Goal: Task Accomplishment & Management: Use online tool/utility

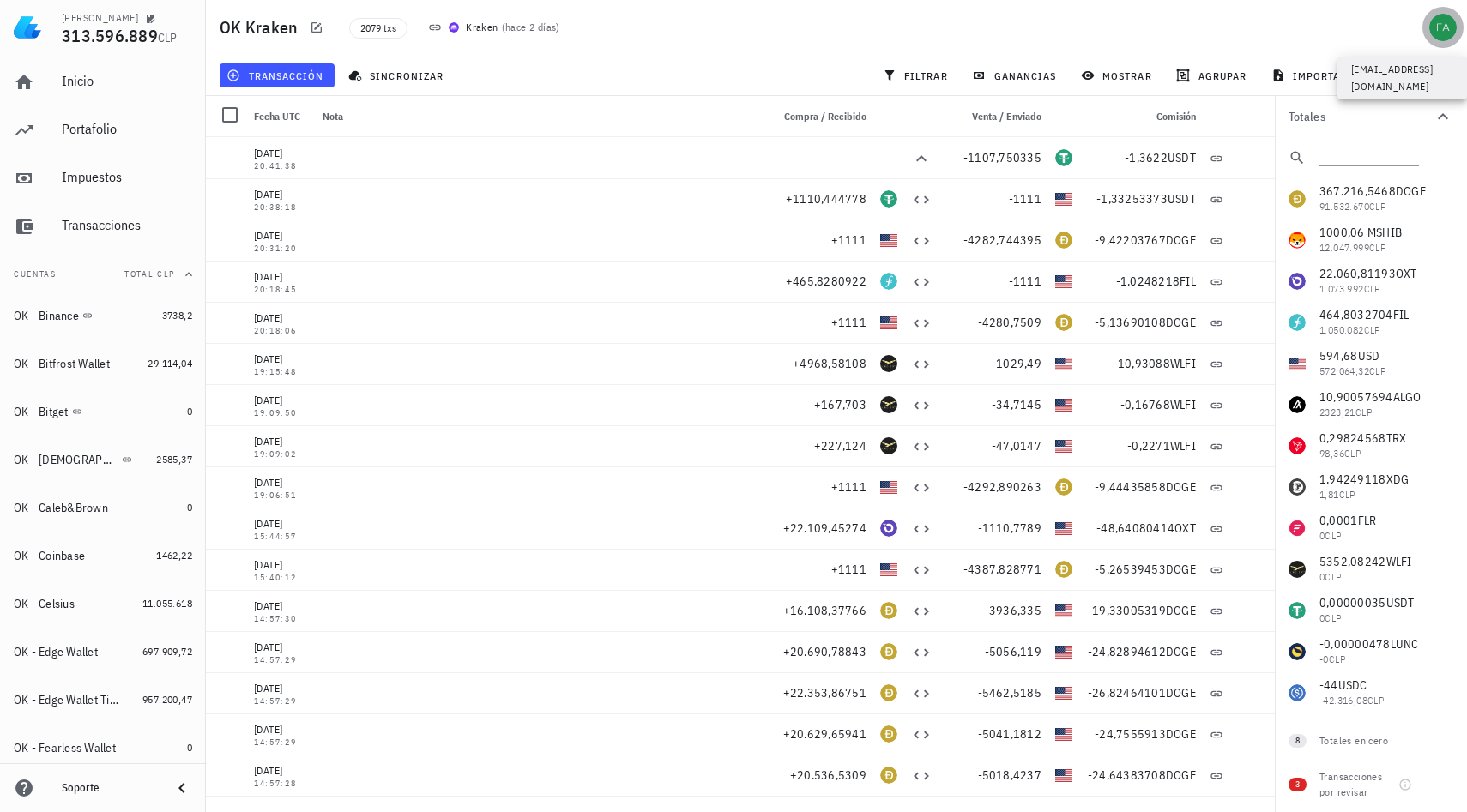
click at [1438, 28] on div "avatar" at bounding box center [1443, 27] width 27 height 27
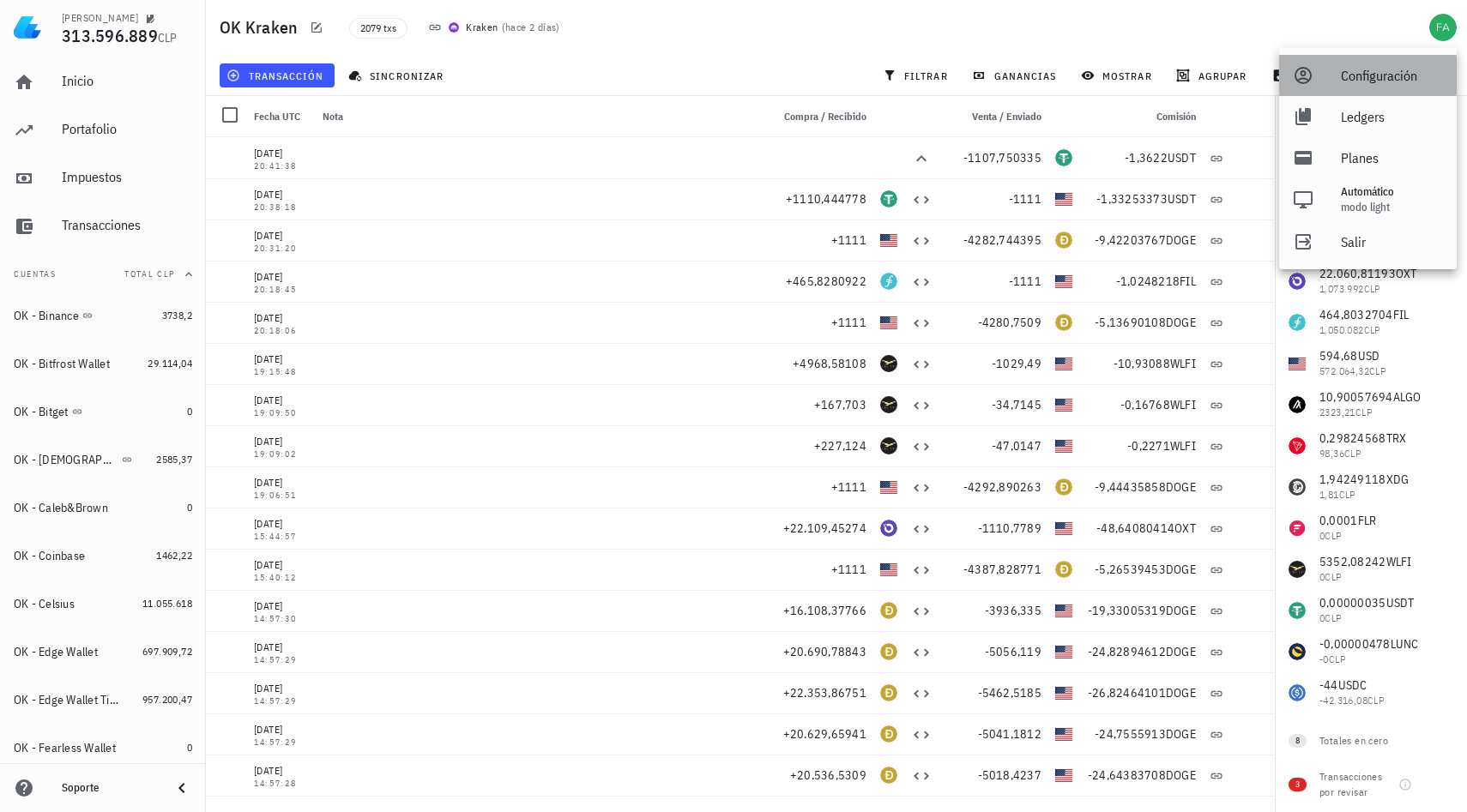
click at [1361, 88] on div "Configuración" at bounding box center [1391, 75] width 102 height 35
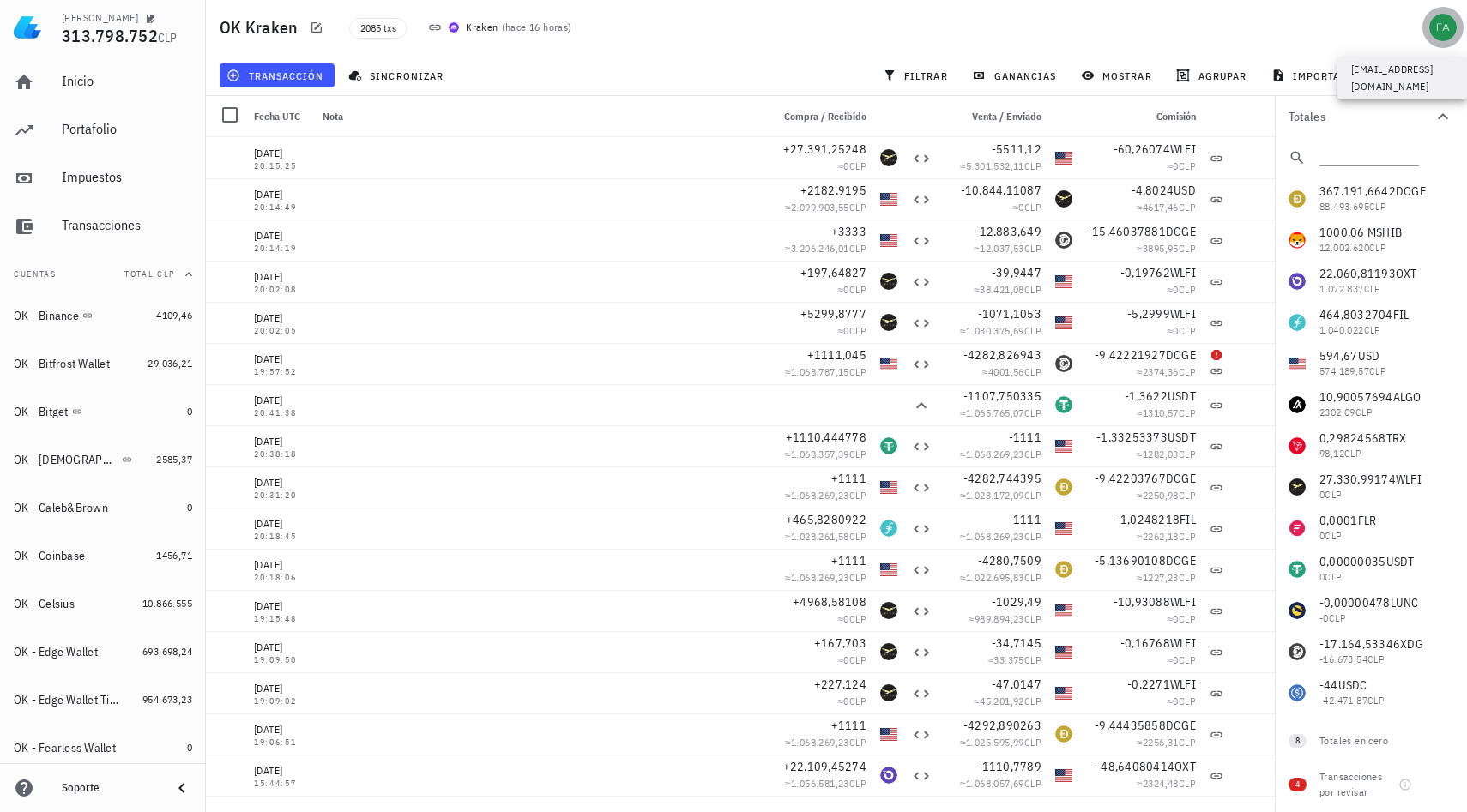
click at [1438, 36] on div "avatar" at bounding box center [1443, 27] width 27 height 27
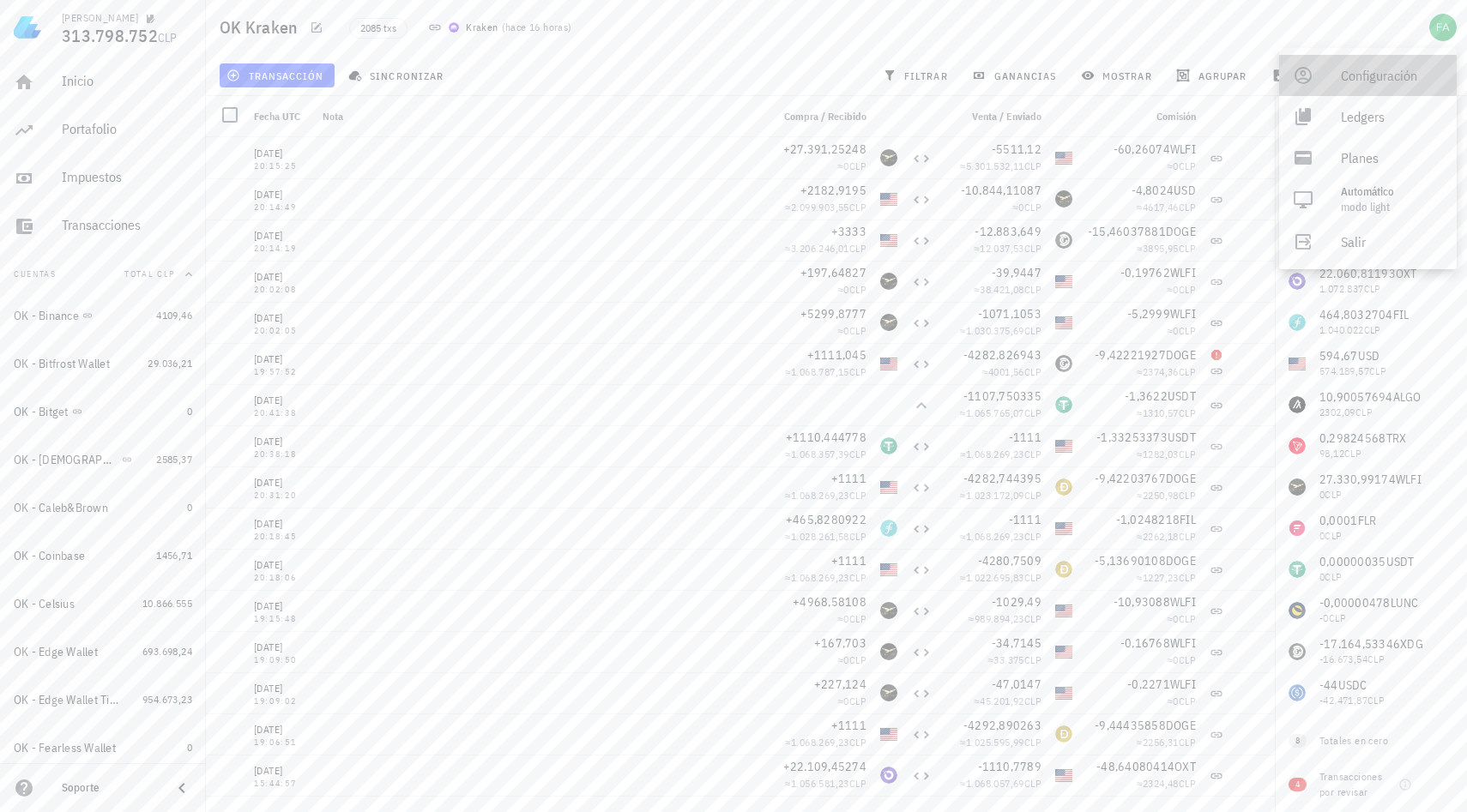
click at [1389, 71] on div "Configuración" at bounding box center [1391, 75] width 102 height 35
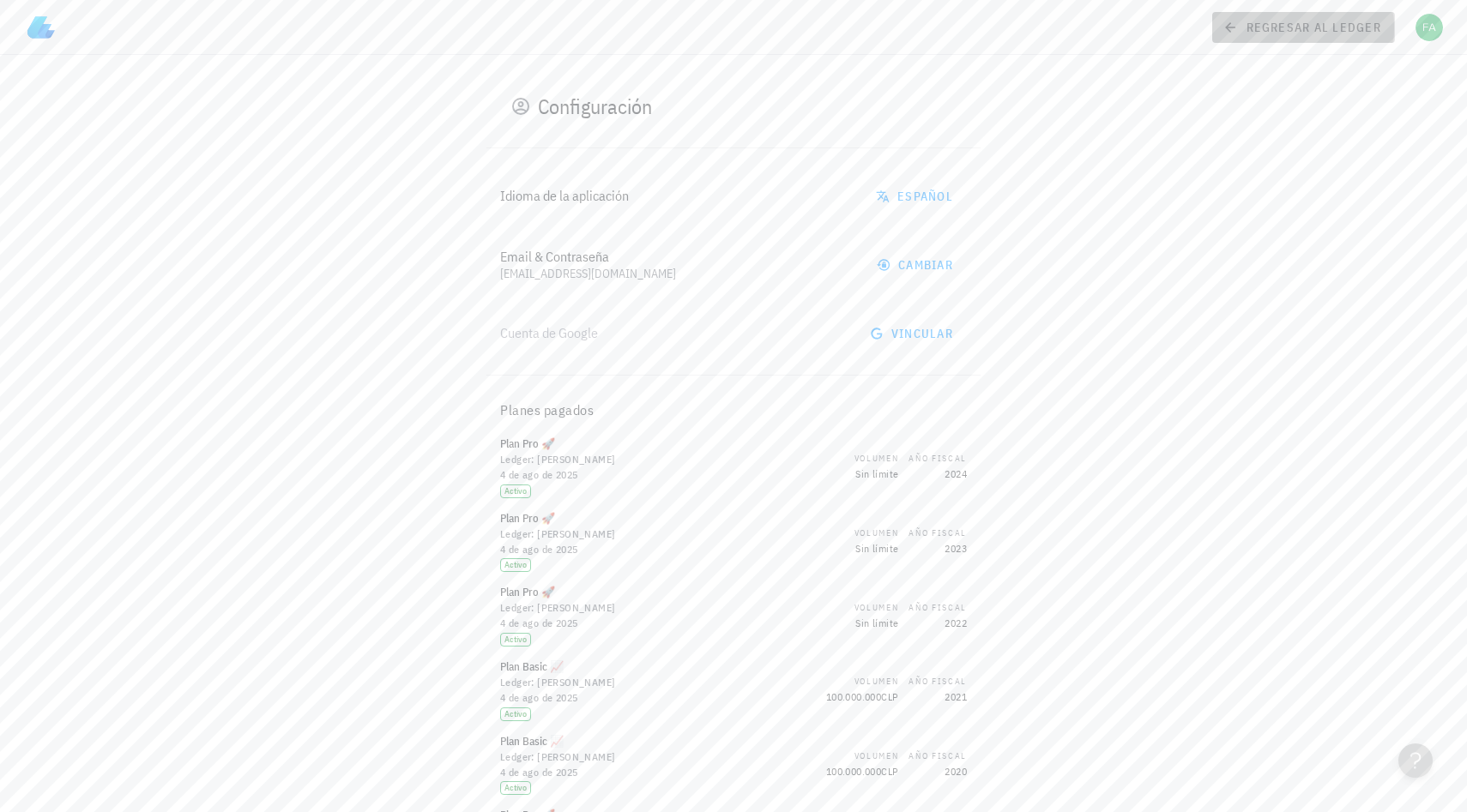
click at [1237, 33] on icon at bounding box center [1230, 27] width 15 height 21
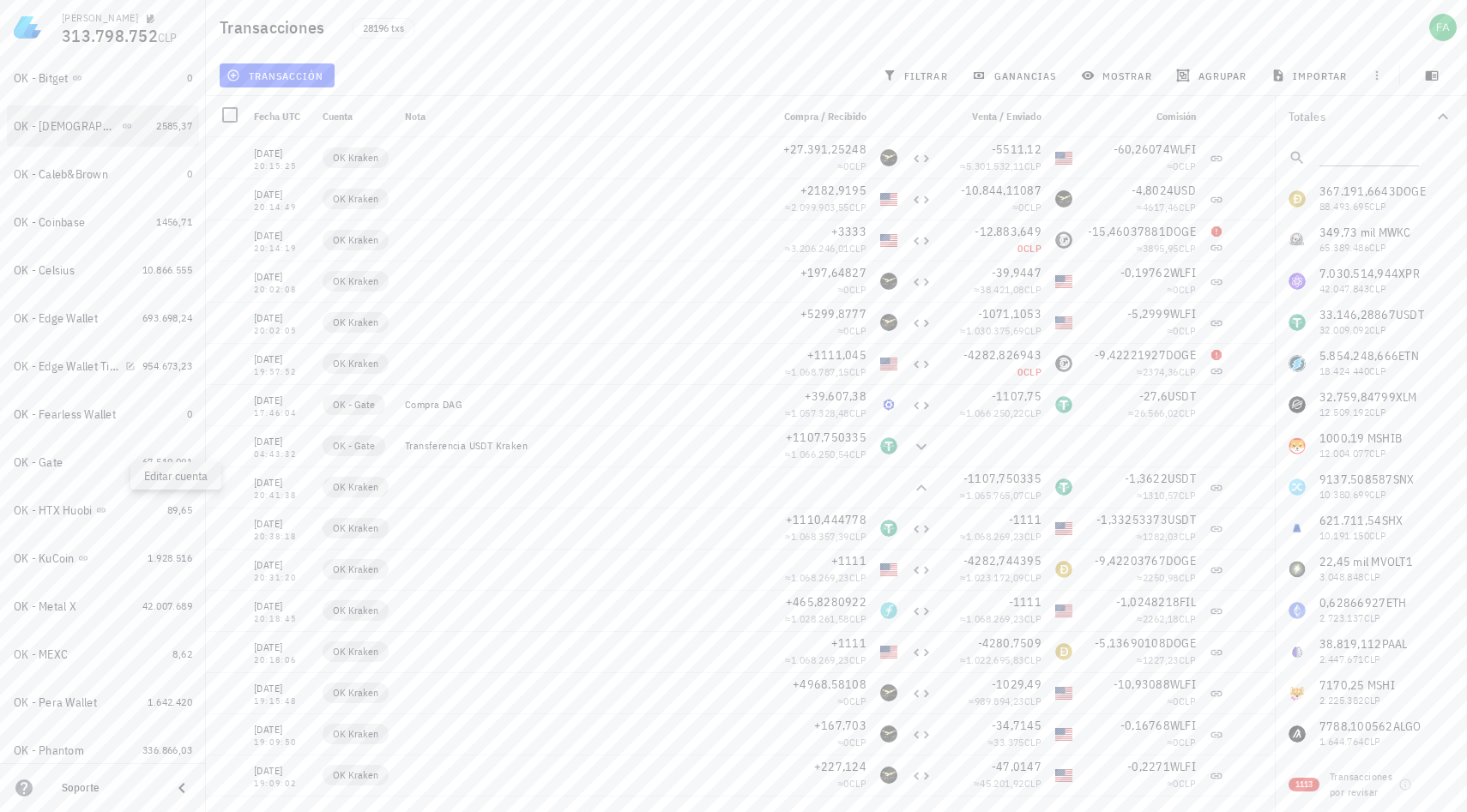
scroll to position [340, 0]
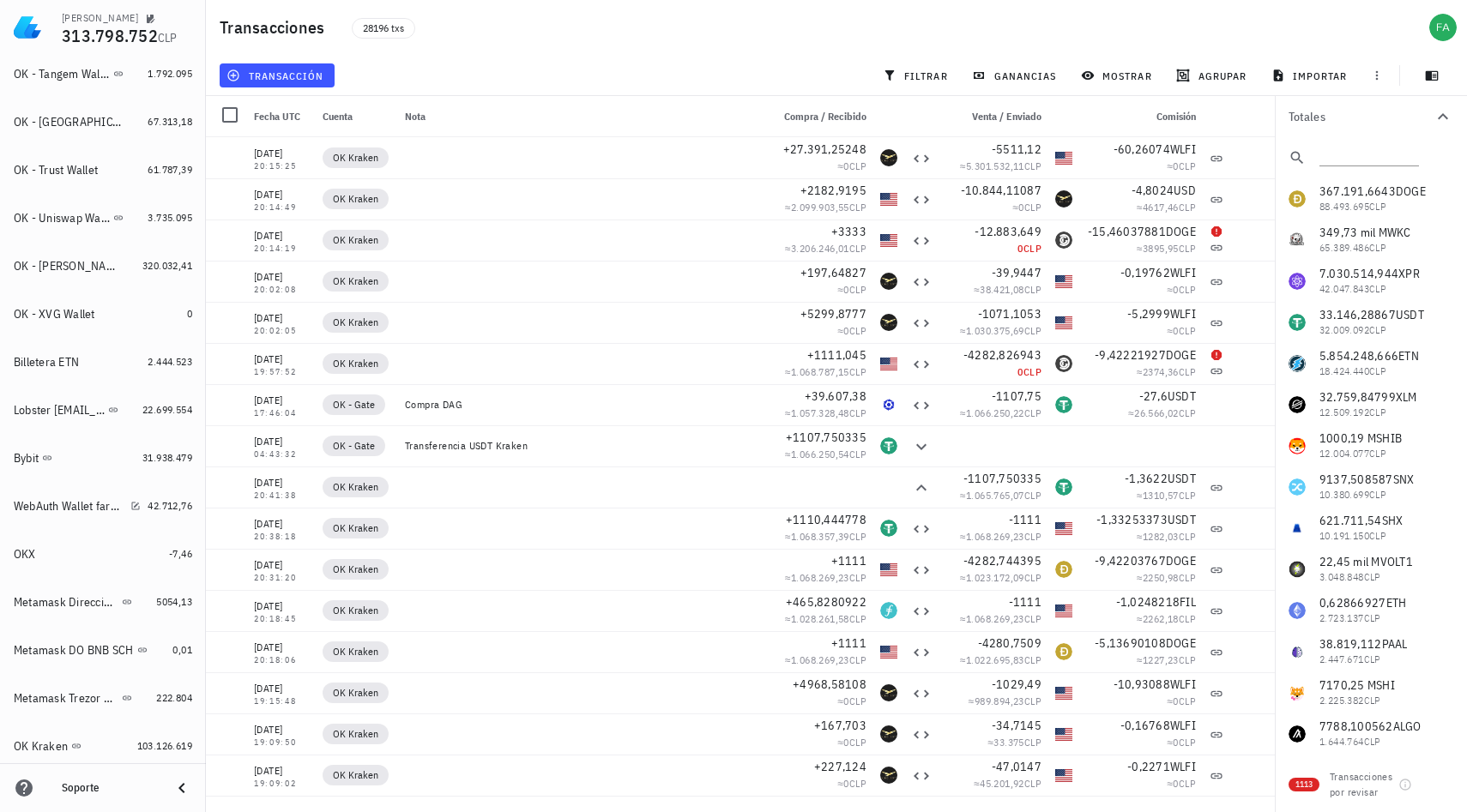
scroll to position [1244, 0]
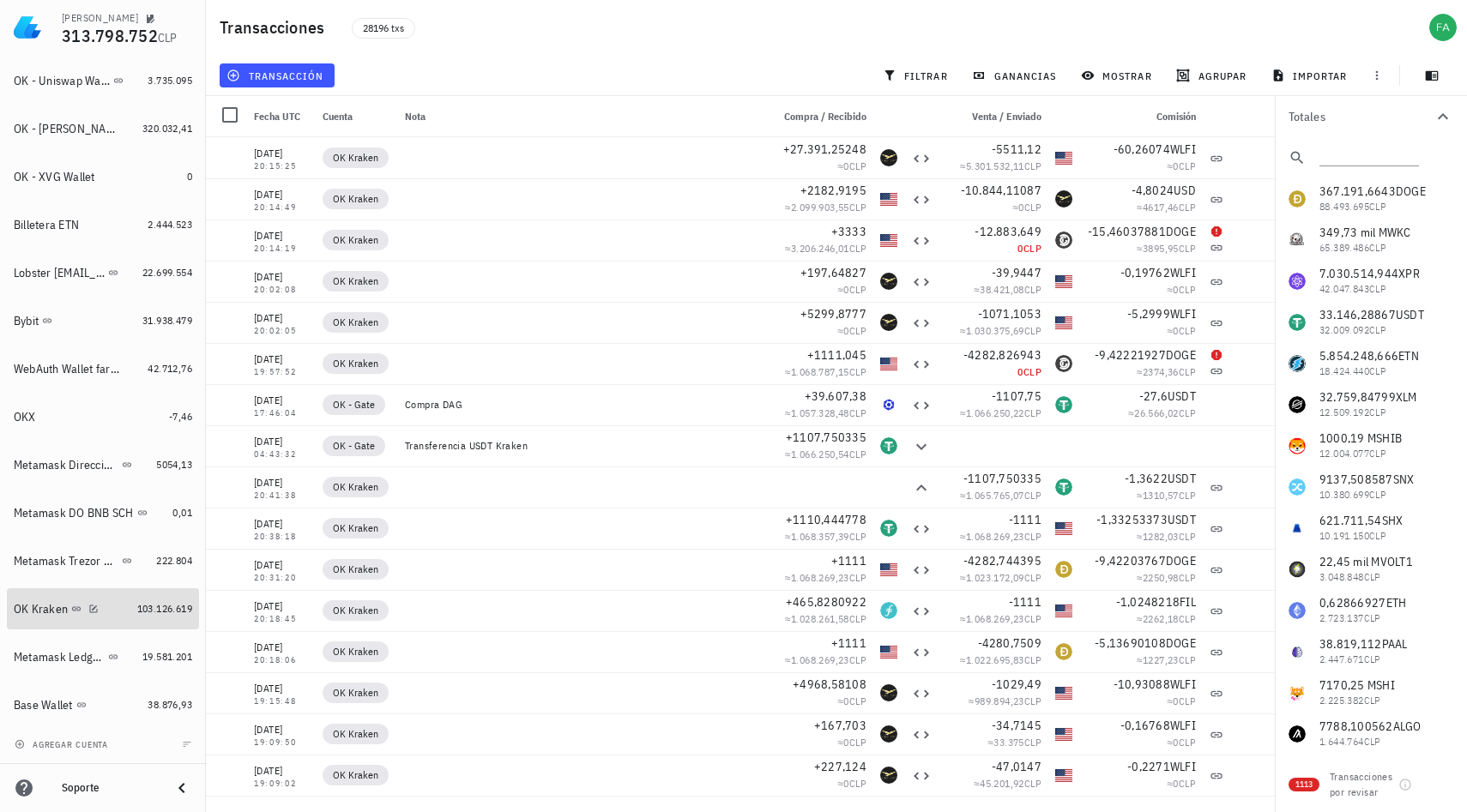
click at [81, 618] on div "OK Kraken" at bounding box center [72, 609] width 117 height 37
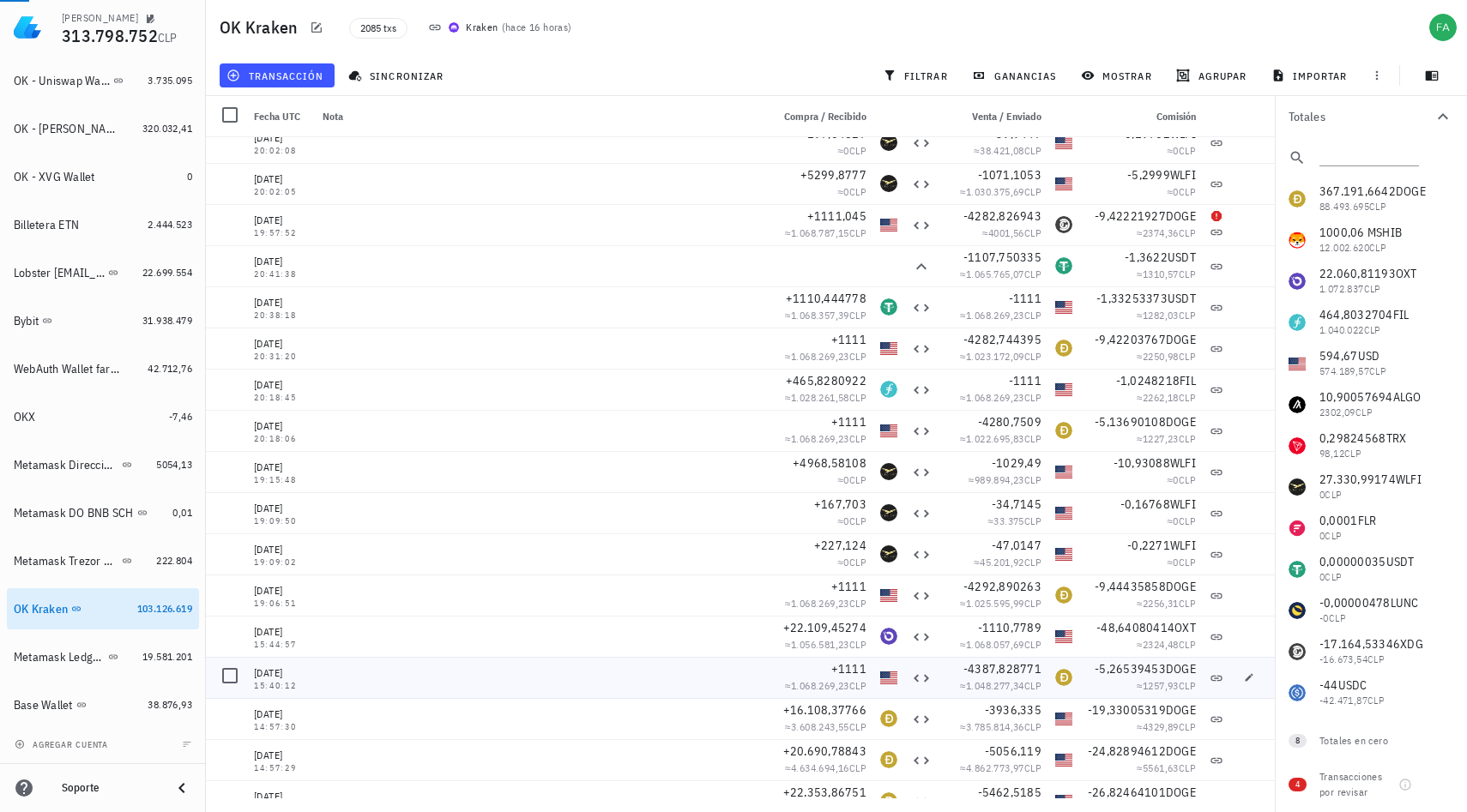
scroll to position [126, 0]
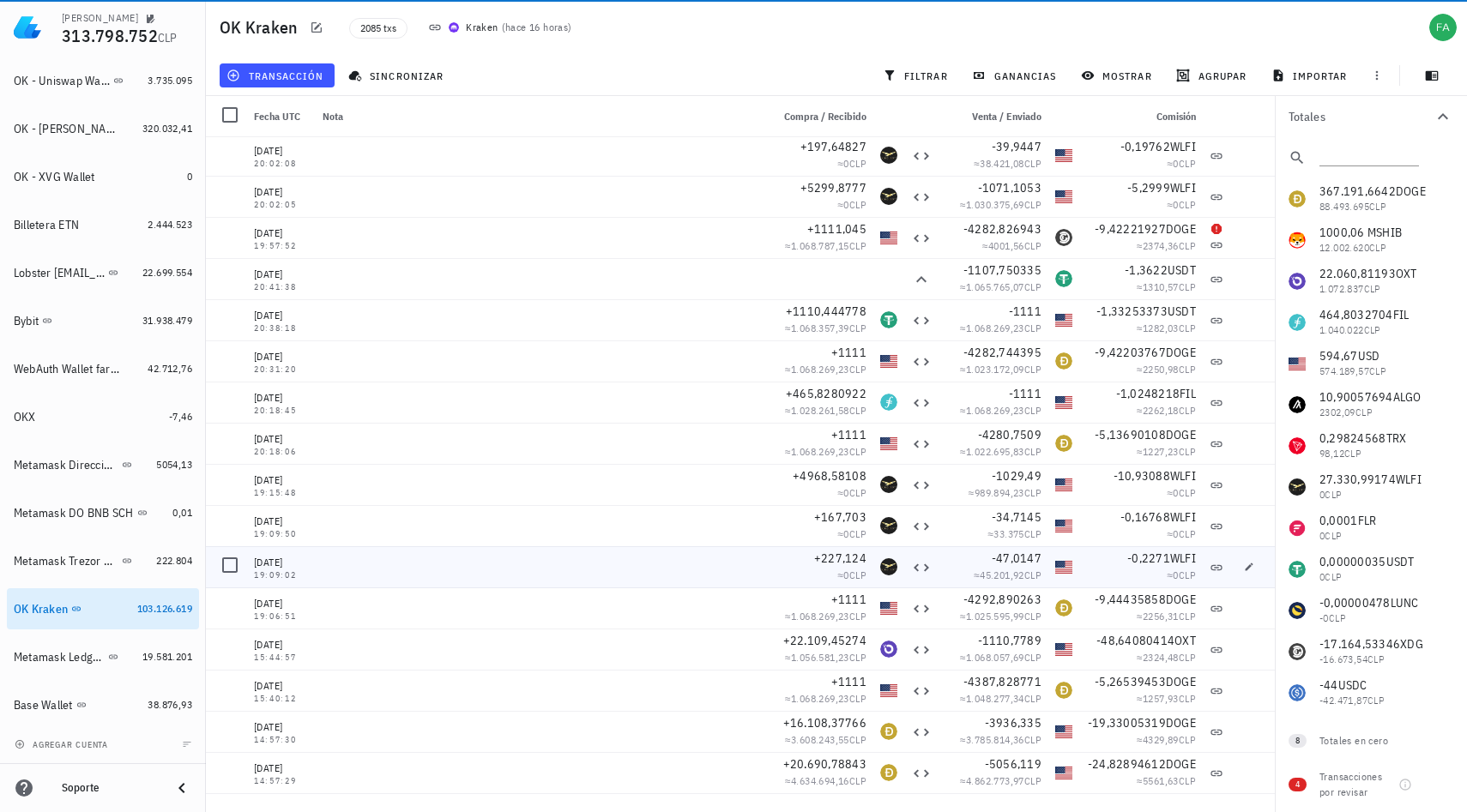
click at [886, 566] on div "WLFI-icon" at bounding box center [889, 567] width 17 height 17
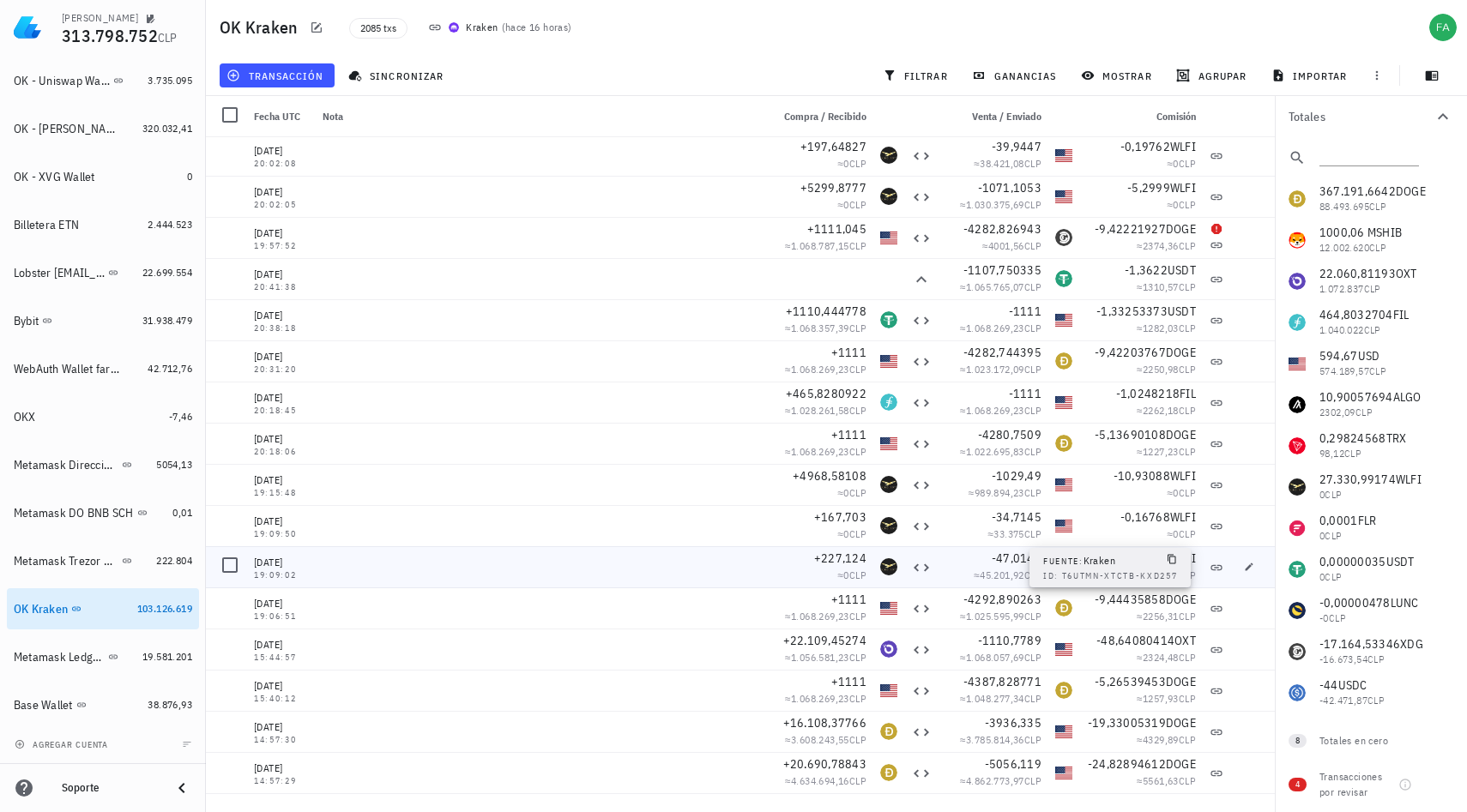
click at [1209, 571] on icon at bounding box center [1216, 568] width 14 height 14
click at [1244, 570] on icon "button" at bounding box center [1249, 567] width 10 height 10
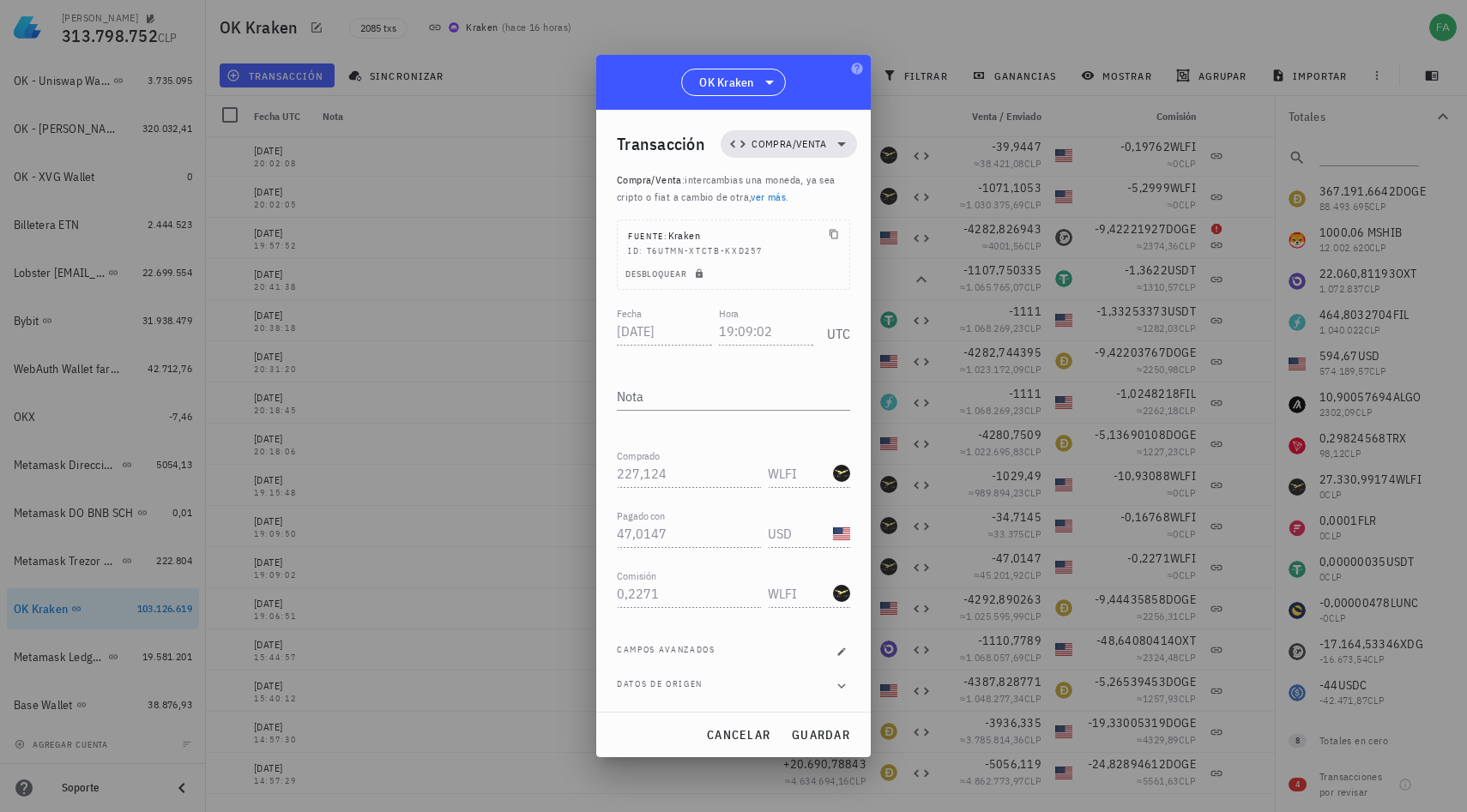
click at [397, 272] on div at bounding box center [734, 406] width 1467 height 812
click at [746, 744] on button "cancelar" at bounding box center [737, 734] width 78 height 31
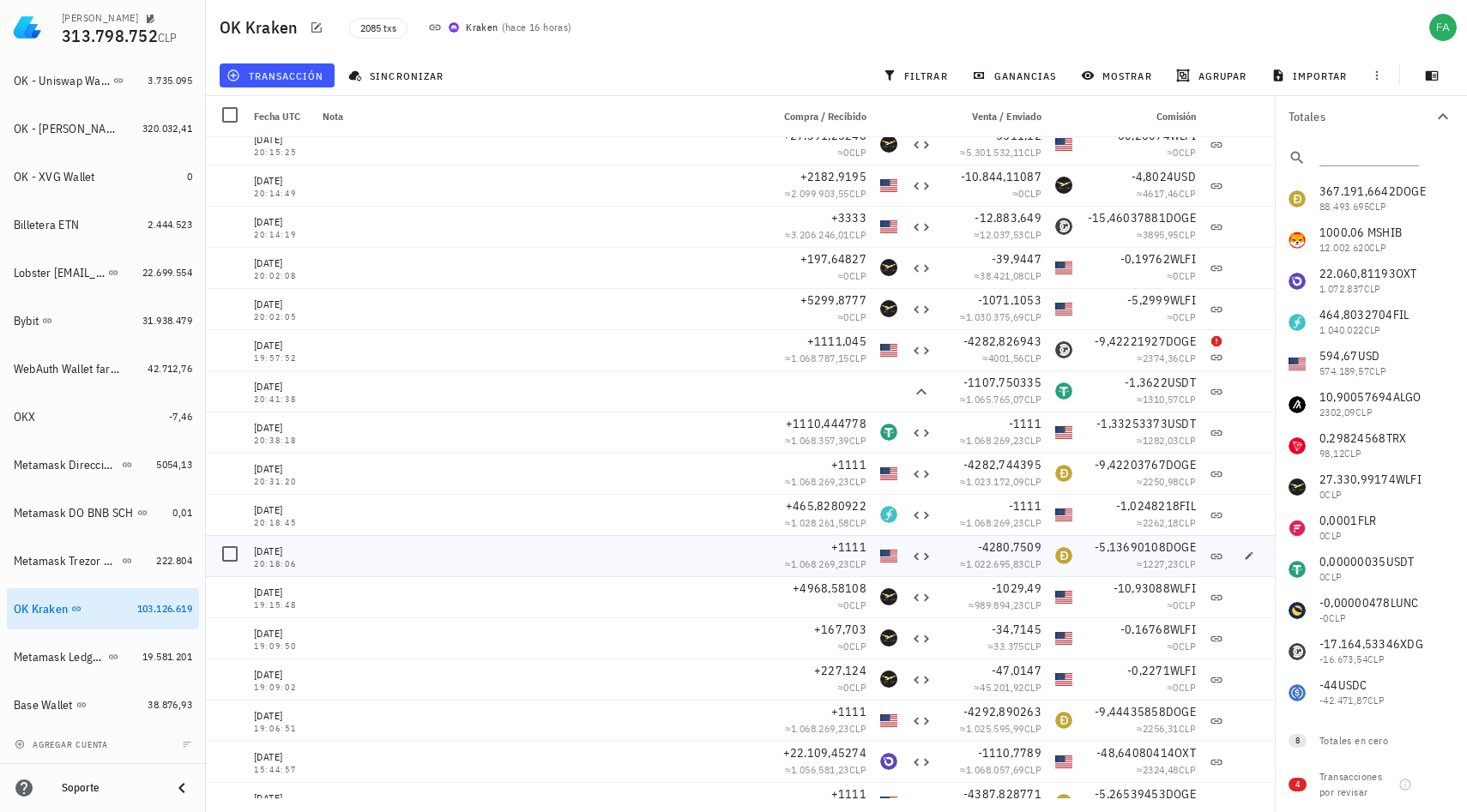
scroll to position [0, 0]
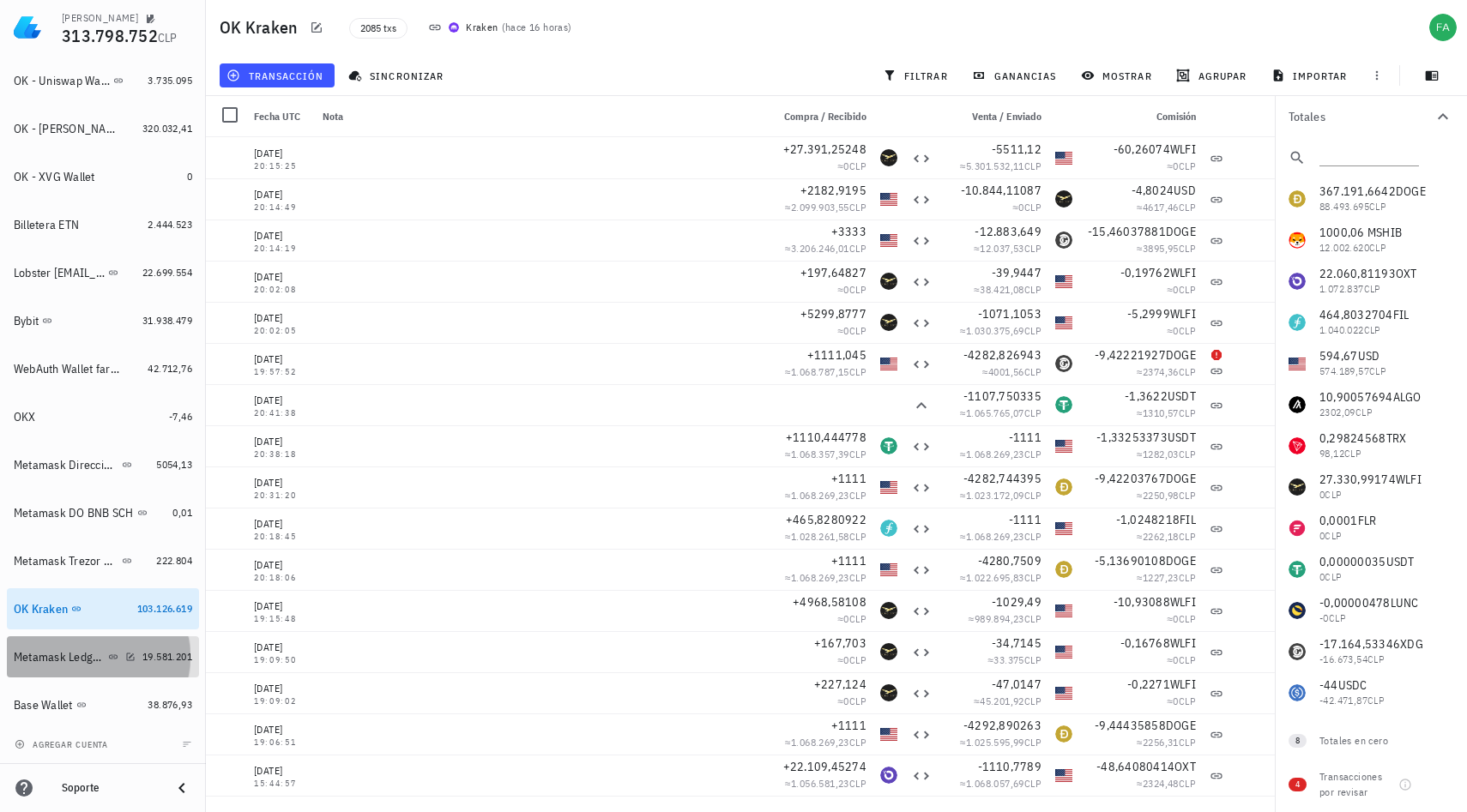
click at [57, 669] on div "Metamask Ledger Cadenas Ethereum, Electroneum y Pulse" at bounding box center [75, 657] width 122 height 37
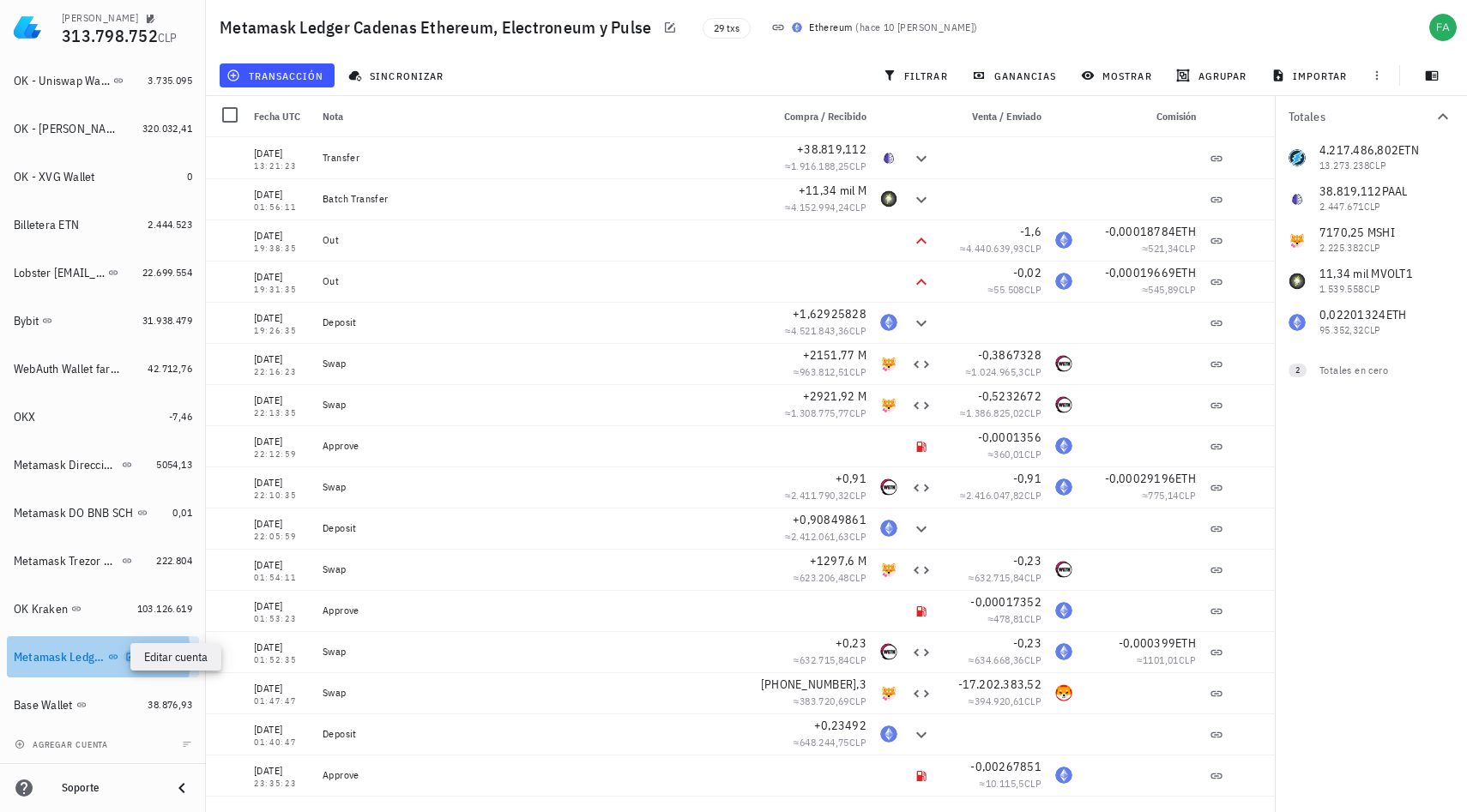
click at [127, 658] on icon "button" at bounding box center [131, 657] width 7 height 7
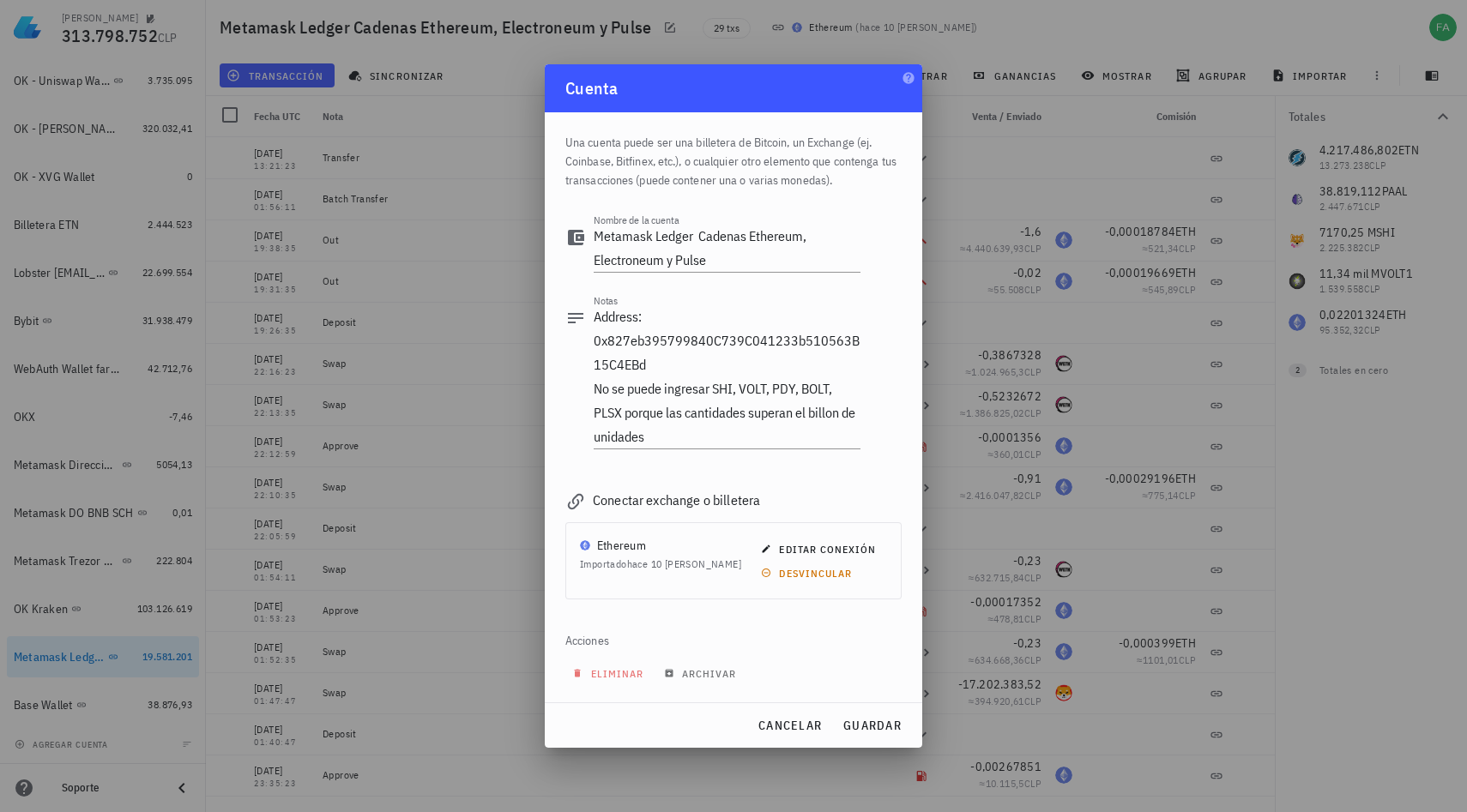
click at [198, 519] on div at bounding box center [734, 406] width 1467 height 812
click at [803, 731] on span "cancelar" at bounding box center [790, 725] width 65 height 15
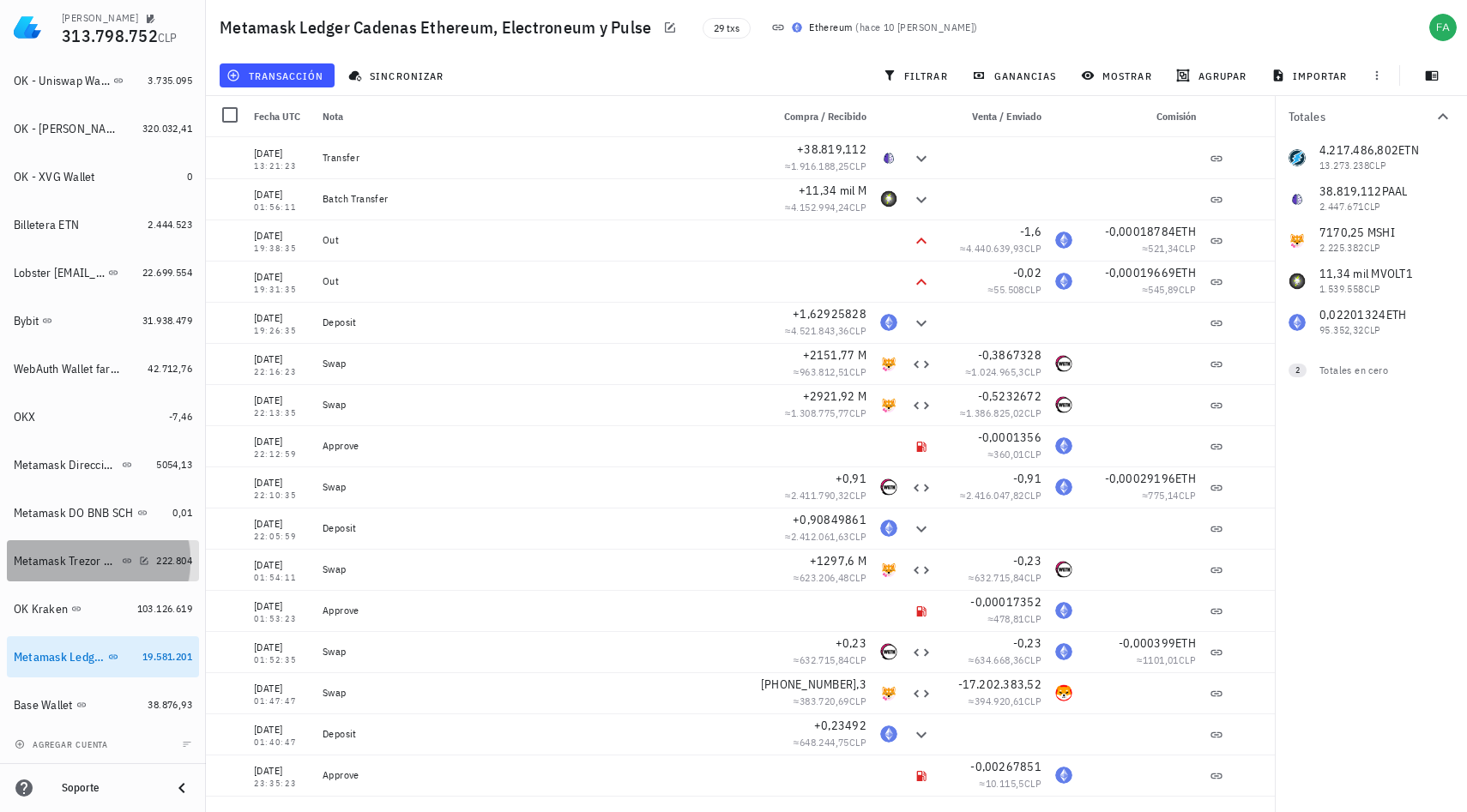
click at [59, 569] on div "Metamask Trezor BNB SCH" at bounding box center [82, 561] width 136 height 37
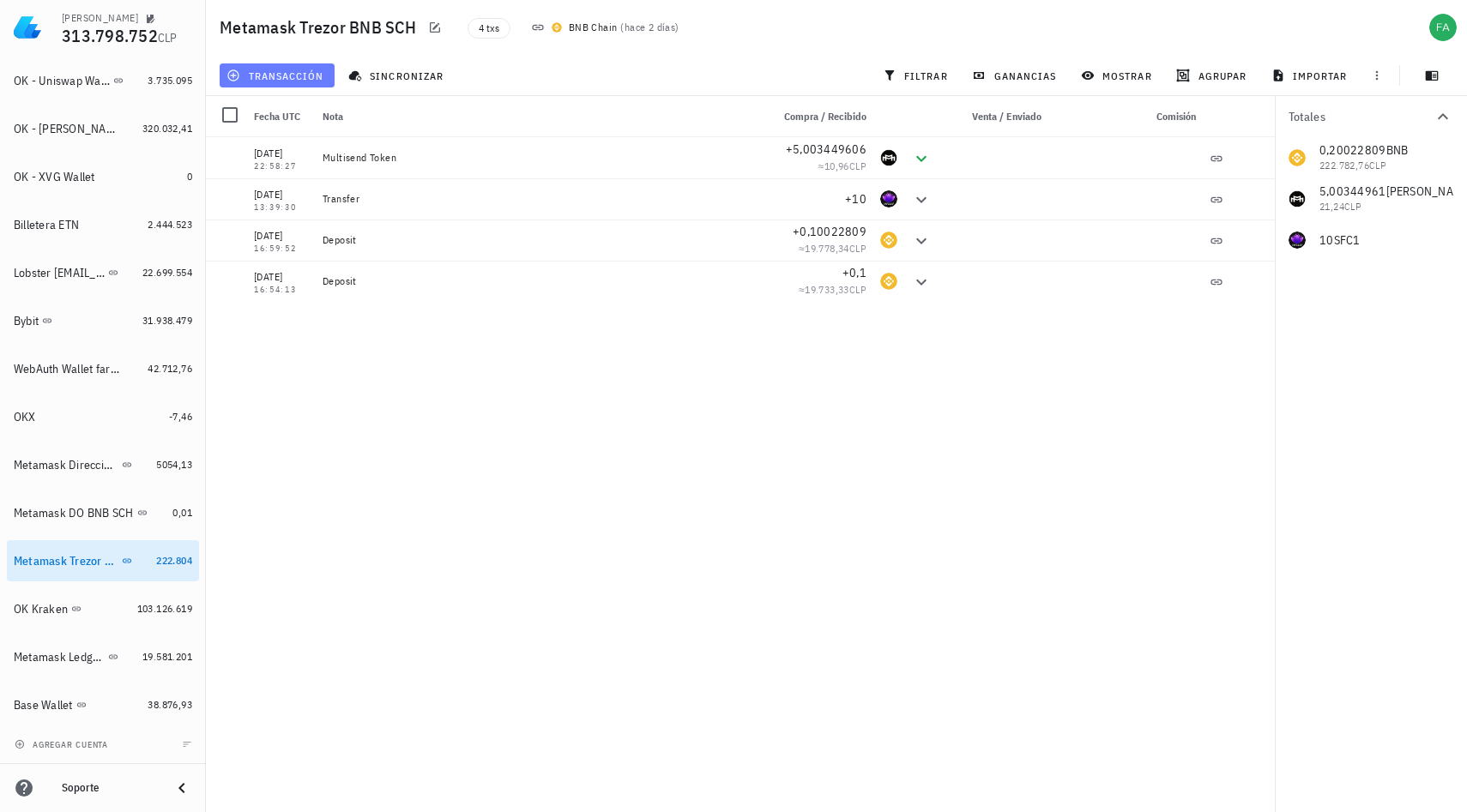
click at [269, 80] on span "transacción" at bounding box center [276, 75] width 94 height 14
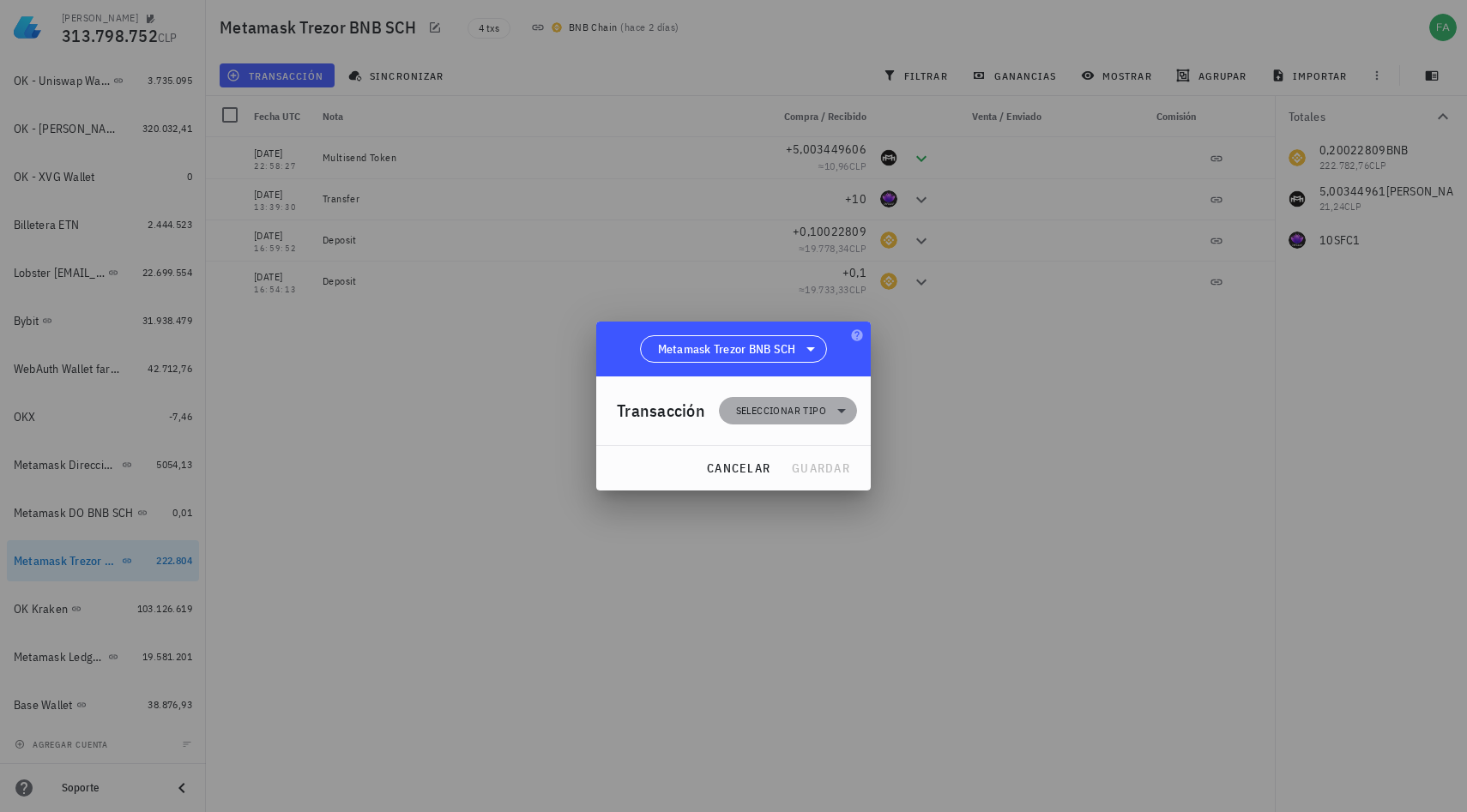
click at [837, 412] on icon at bounding box center [841, 411] width 21 height 21
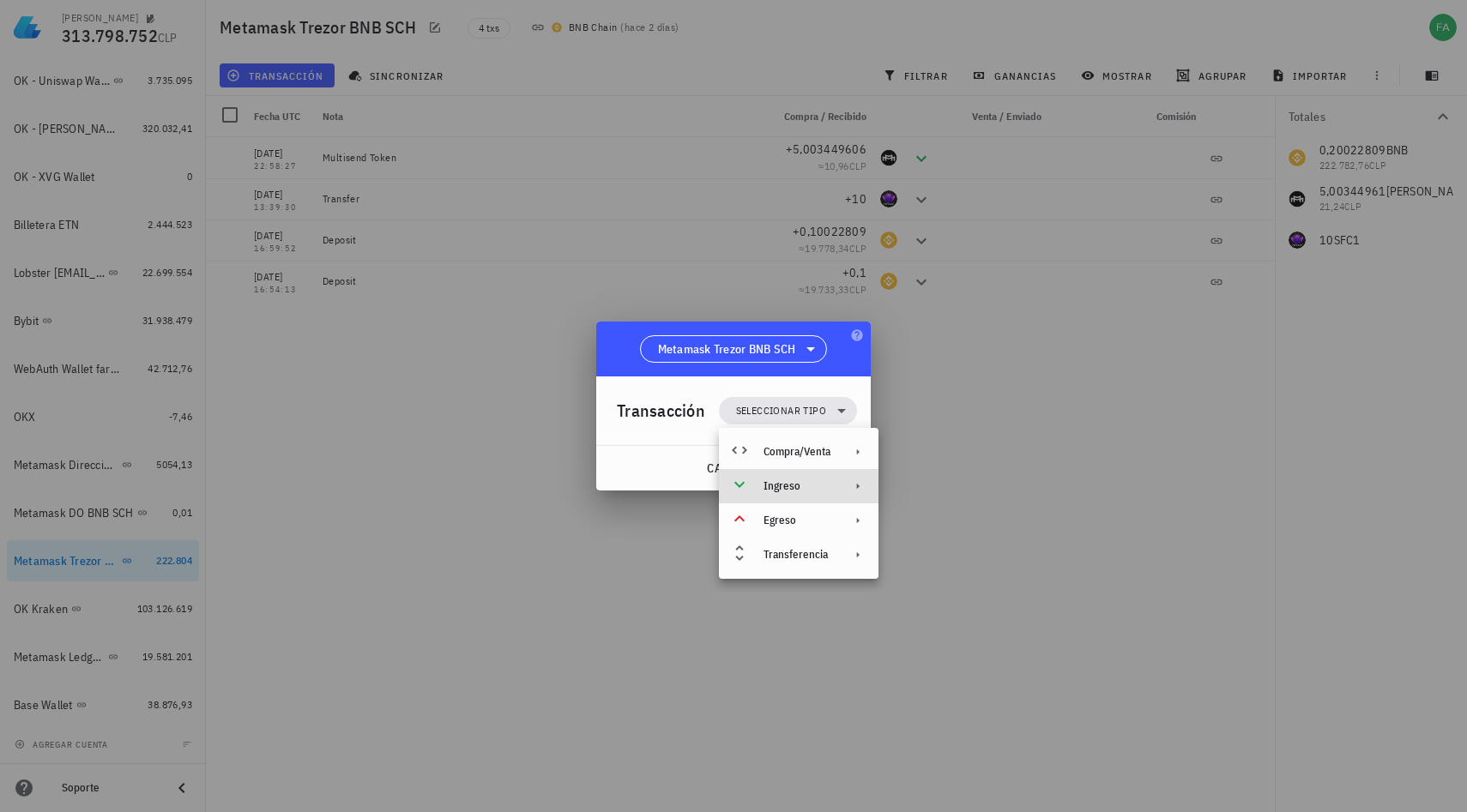
click at [792, 487] on div "Ingreso" at bounding box center [796, 486] width 67 height 14
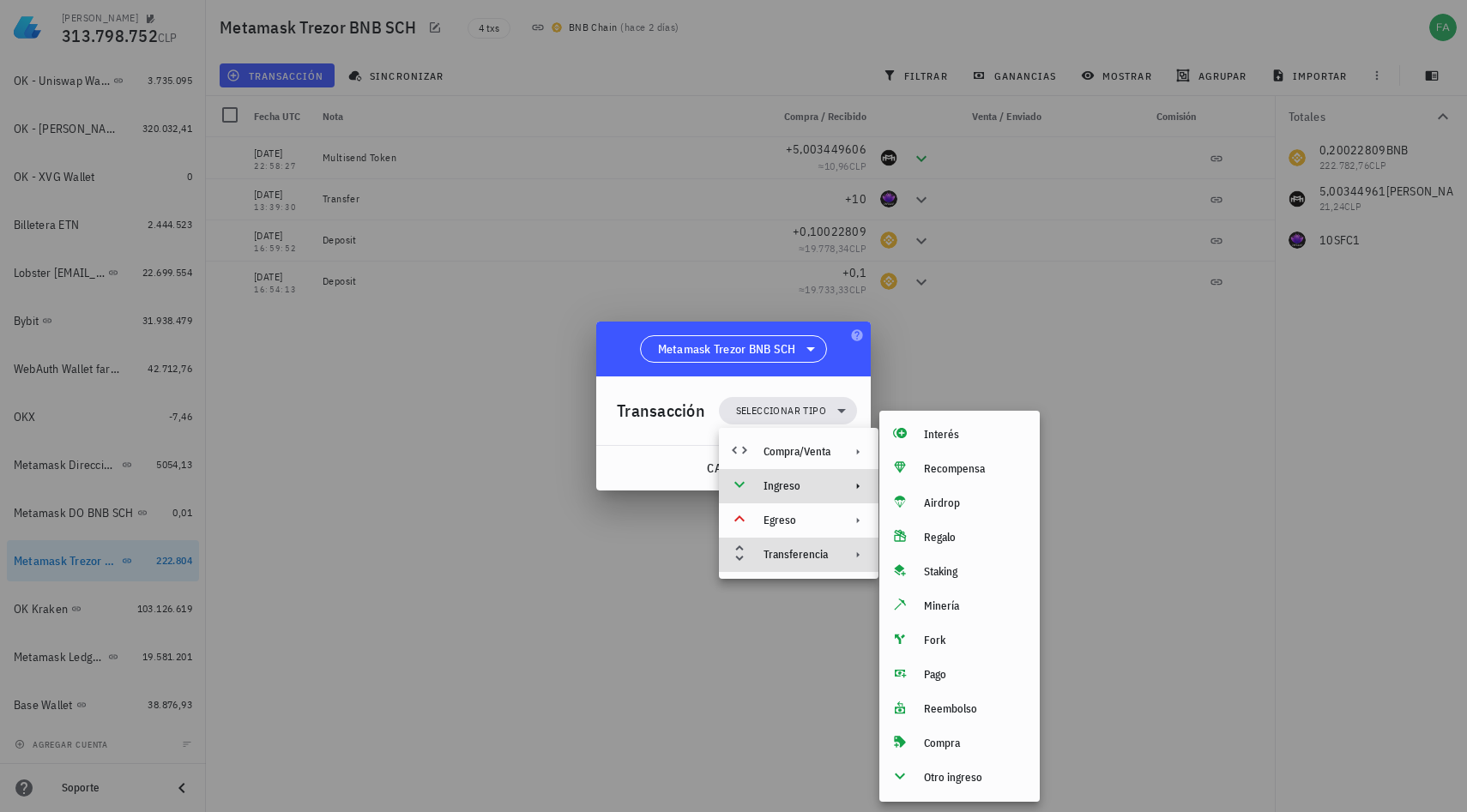
click at [786, 561] on div "Transferencia" at bounding box center [796, 554] width 67 height 14
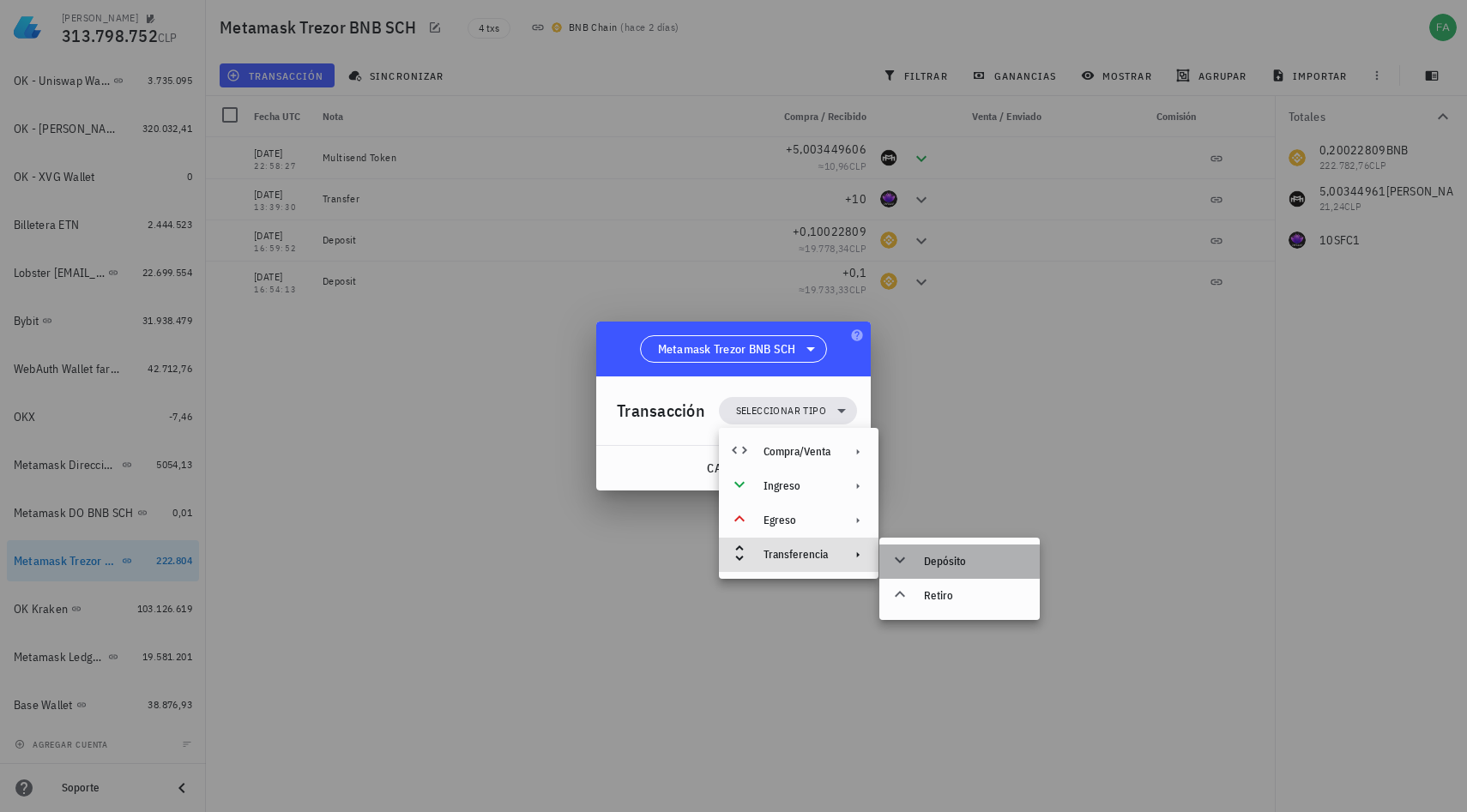
click at [921, 554] on div "Depósito" at bounding box center [959, 561] width 160 height 35
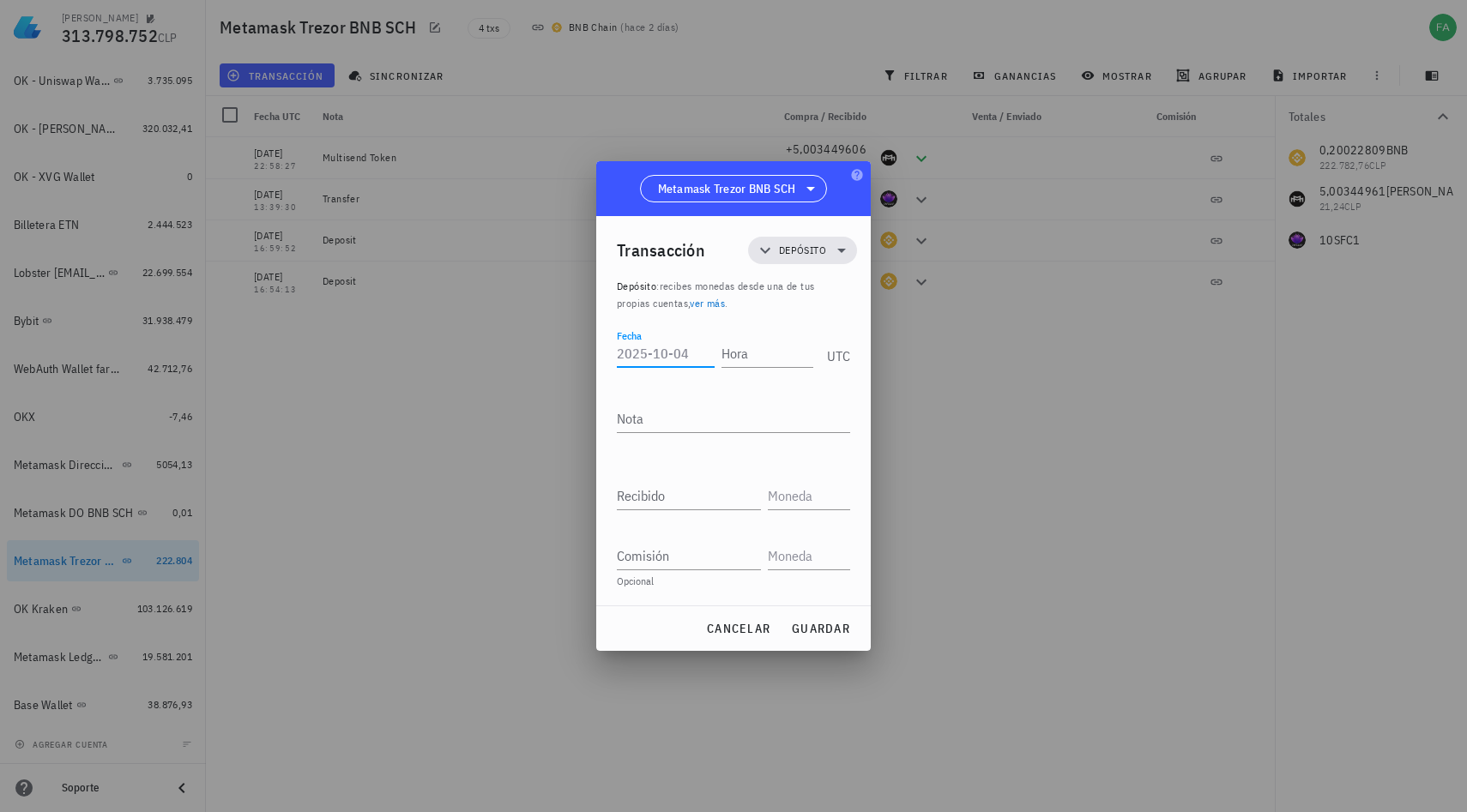
click at [647, 354] on input "Fecha" at bounding box center [665, 353] width 97 height 27
type input "2025-01-01"
click at [735, 353] on input "Hora" at bounding box center [767, 353] width 92 height 27
type input "01:01:01"
click at [650, 492] on input "Recibido" at bounding box center [689, 495] width 144 height 27
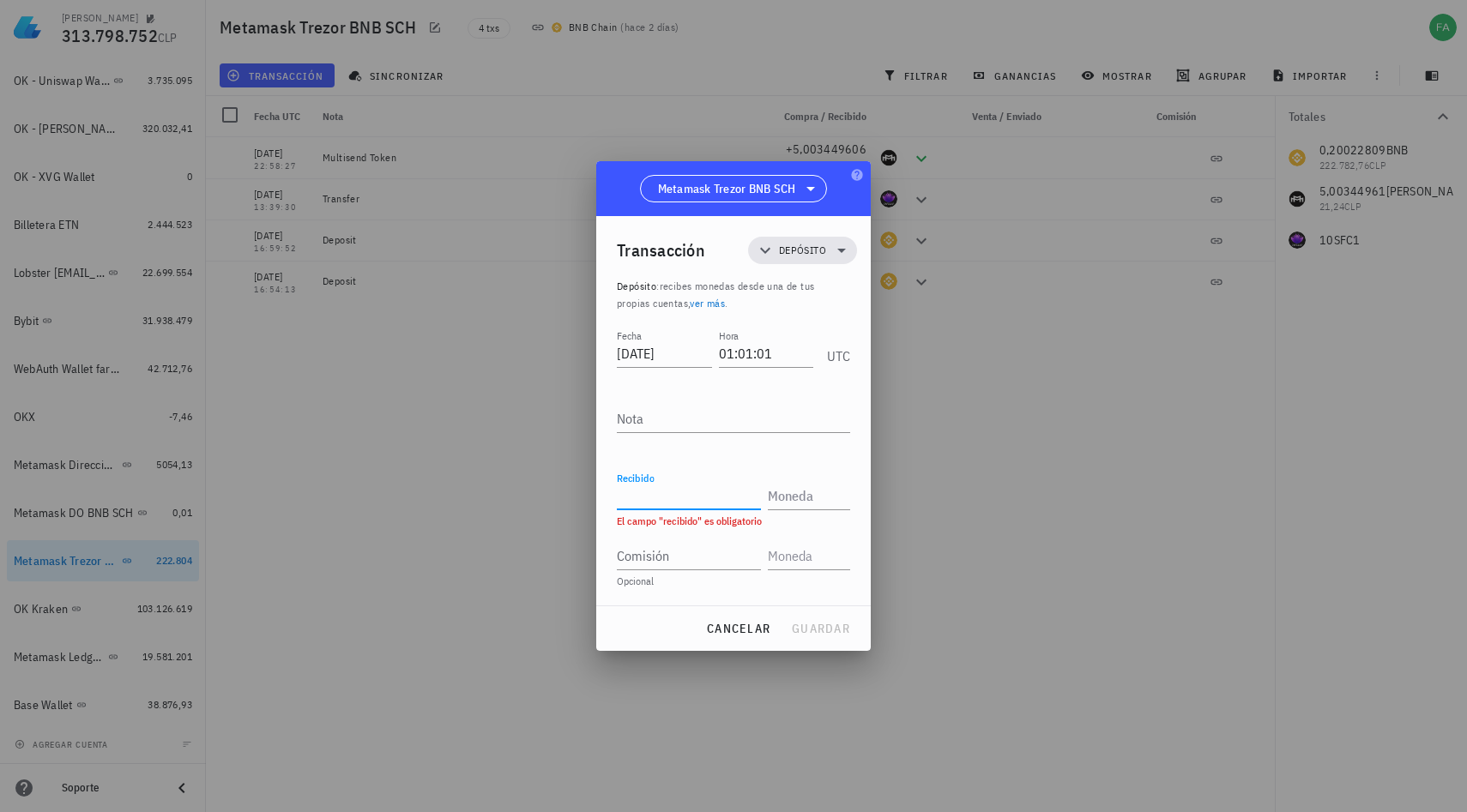
click at [630, 494] on input "Recibido" at bounding box center [689, 495] width 144 height 27
click at [496, 564] on div at bounding box center [734, 406] width 1467 height 812
click at [642, 495] on input "Recibido" at bounding box center [689, 495] width 144 height 27
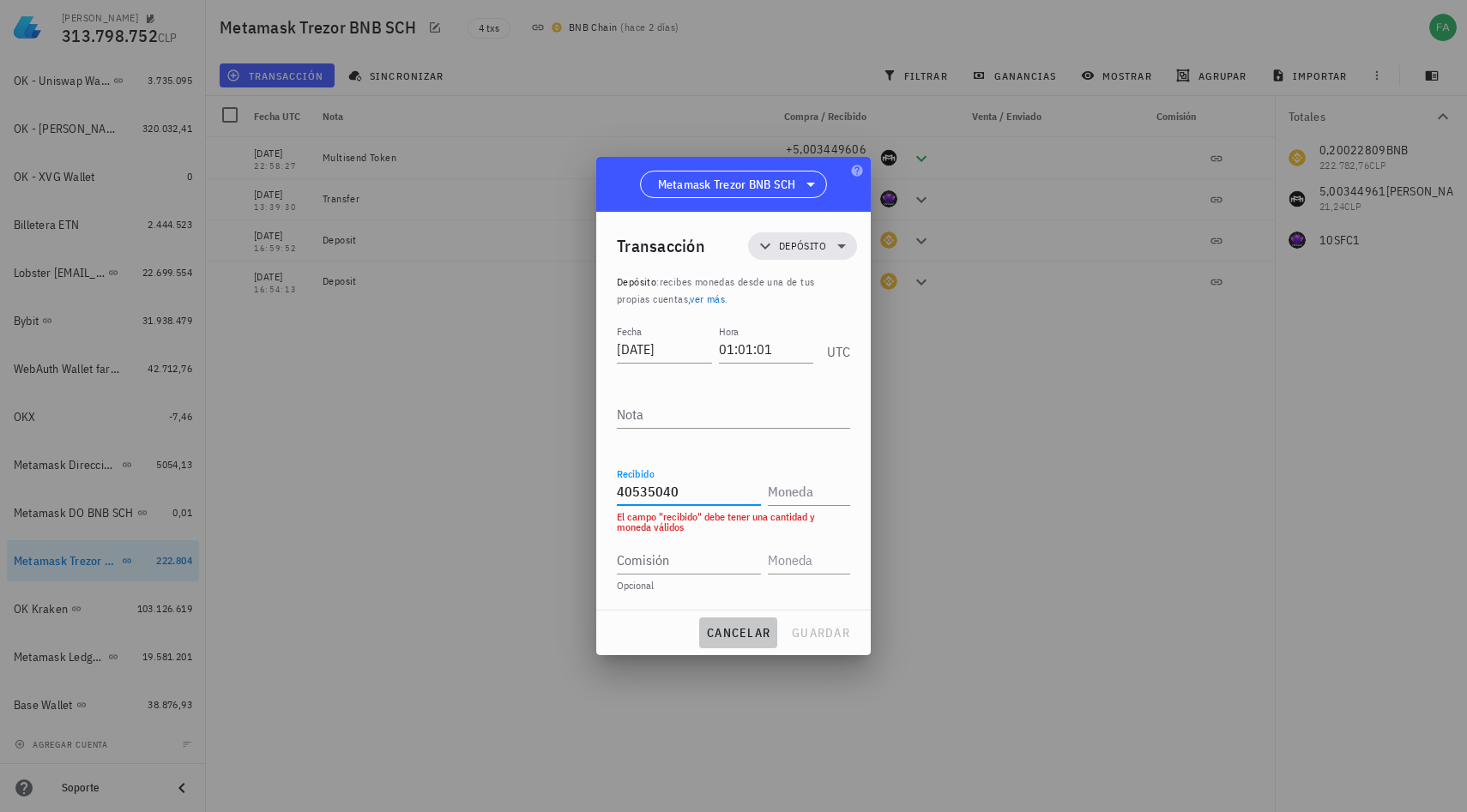
type input "40.535.040"
click at [753, 636] on span "cancelar" at bounding box center [738, 633] width 65 height 15
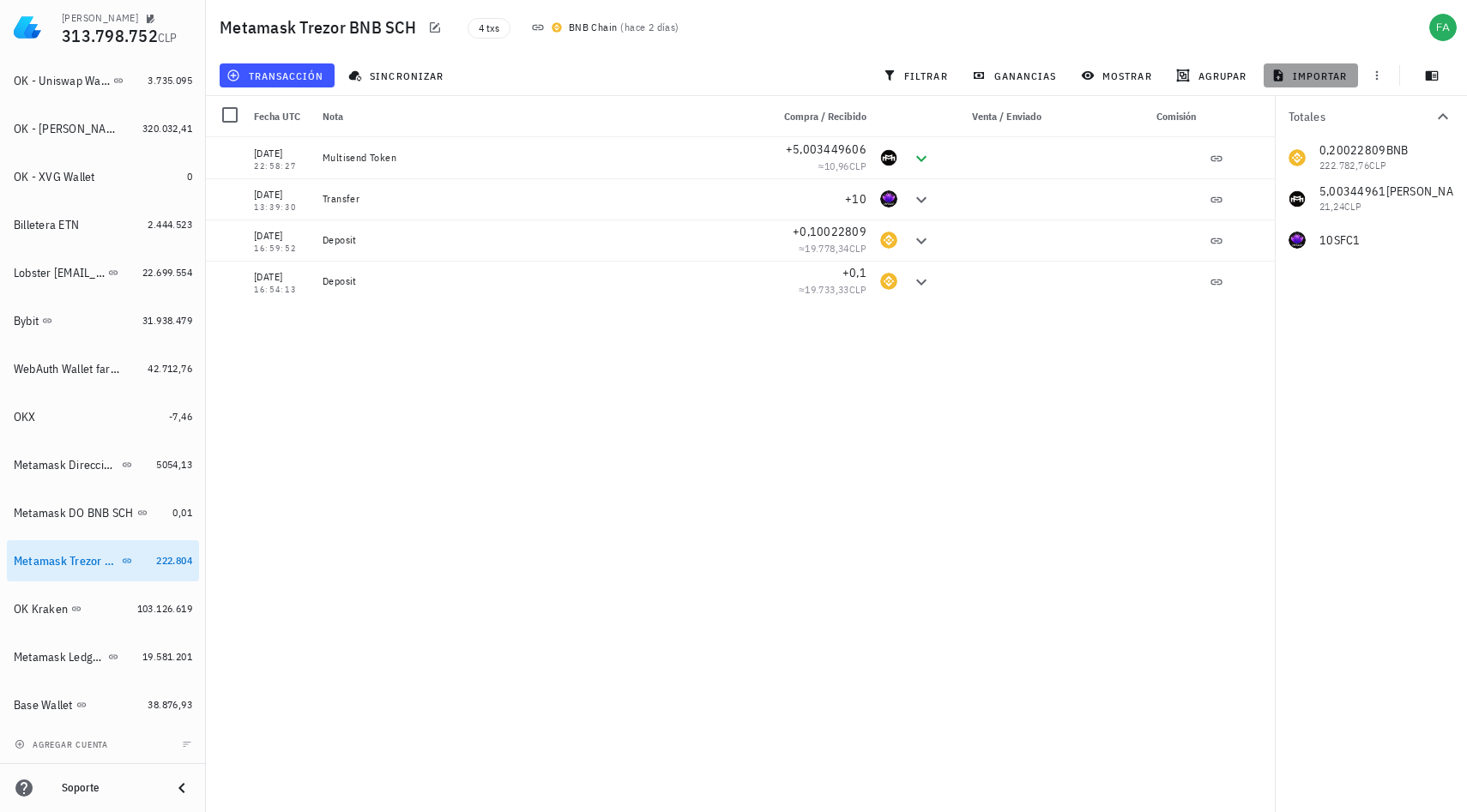
click at [1317, 76] on span "importar" at bounding box center [1311, 75] width 73 height 14
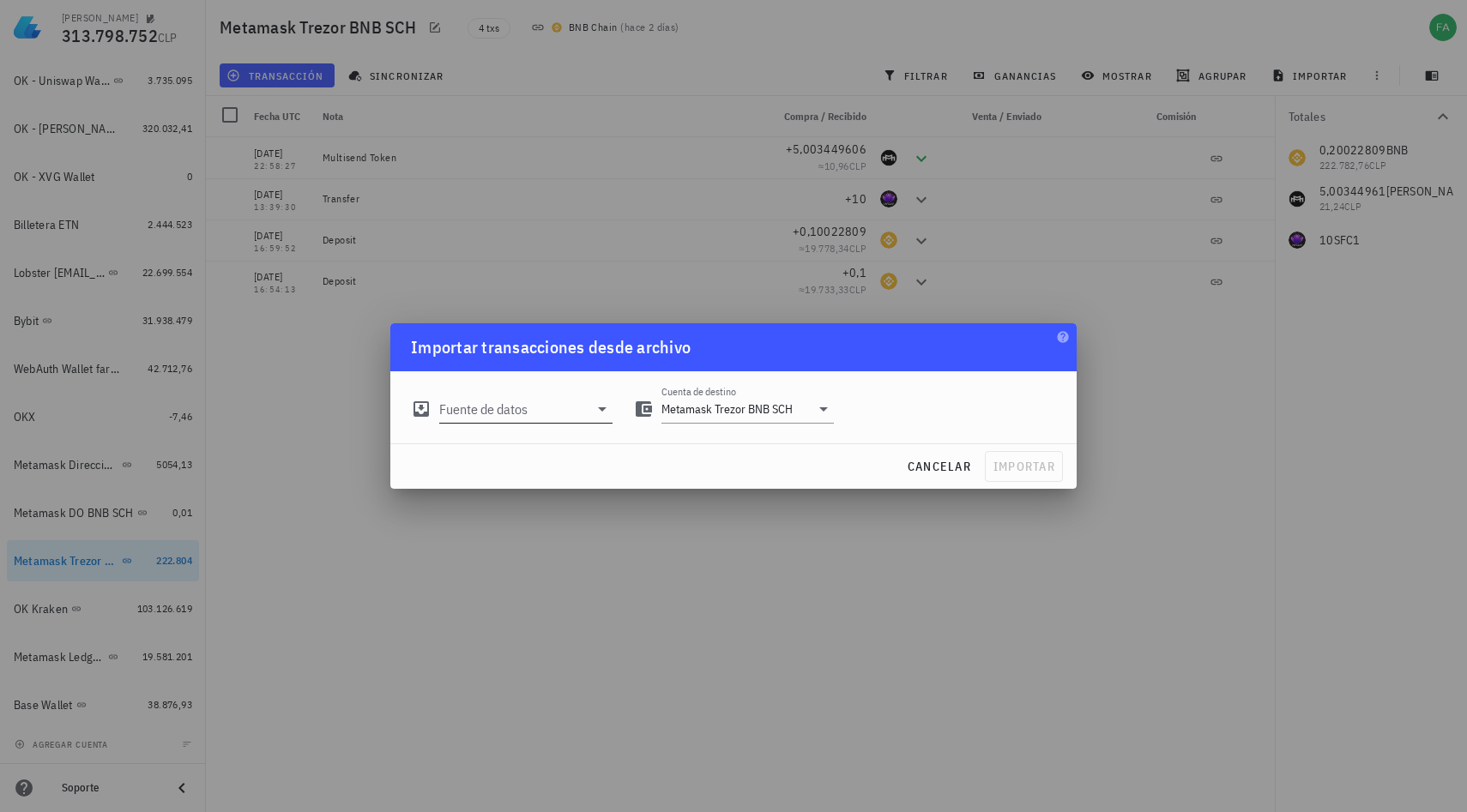
click at [600, 410] on icon at bounding box center [601, 409] width 8 height 5
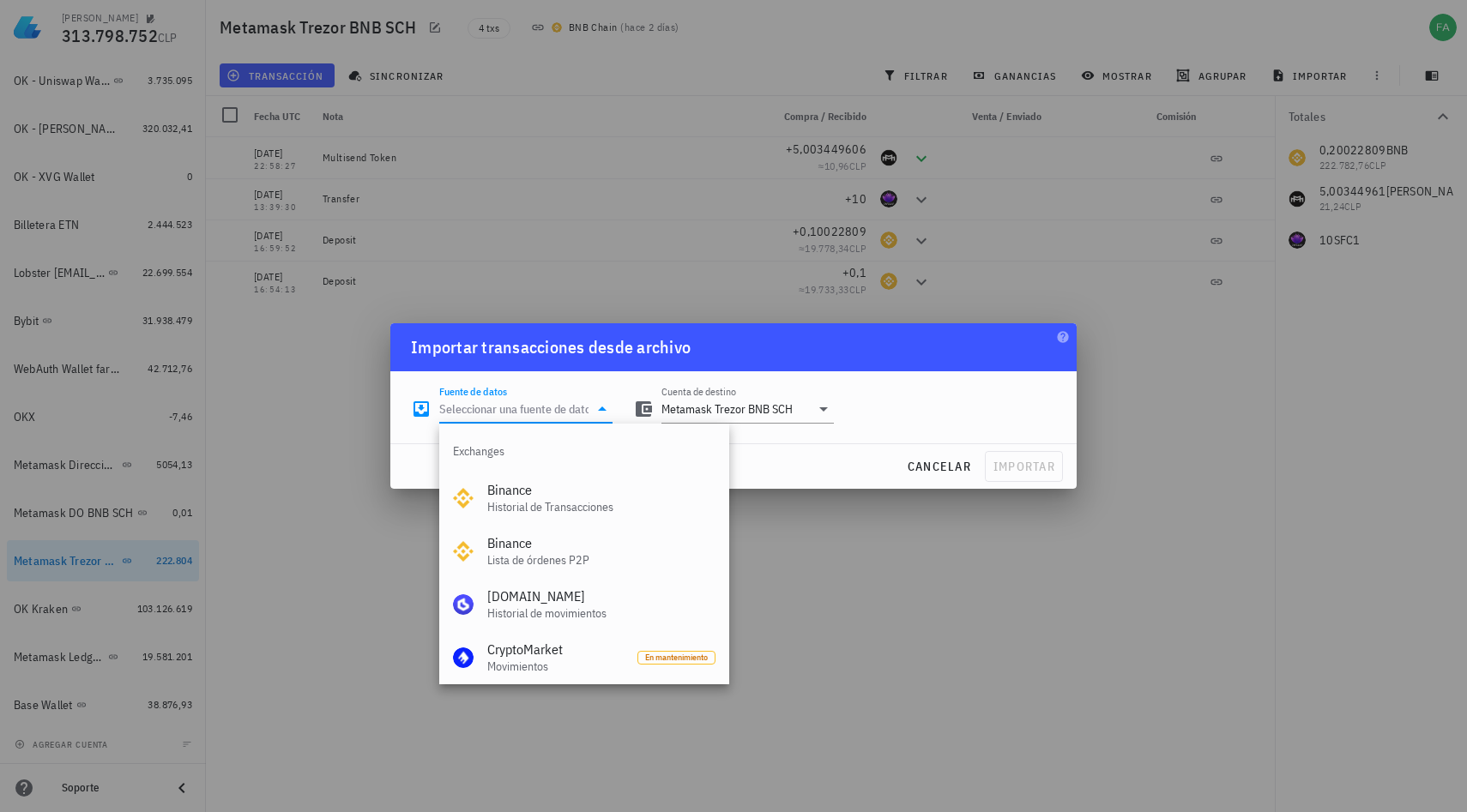
click at [1002, 301] on div at bounding box center [734, 406] width 1467 height 812
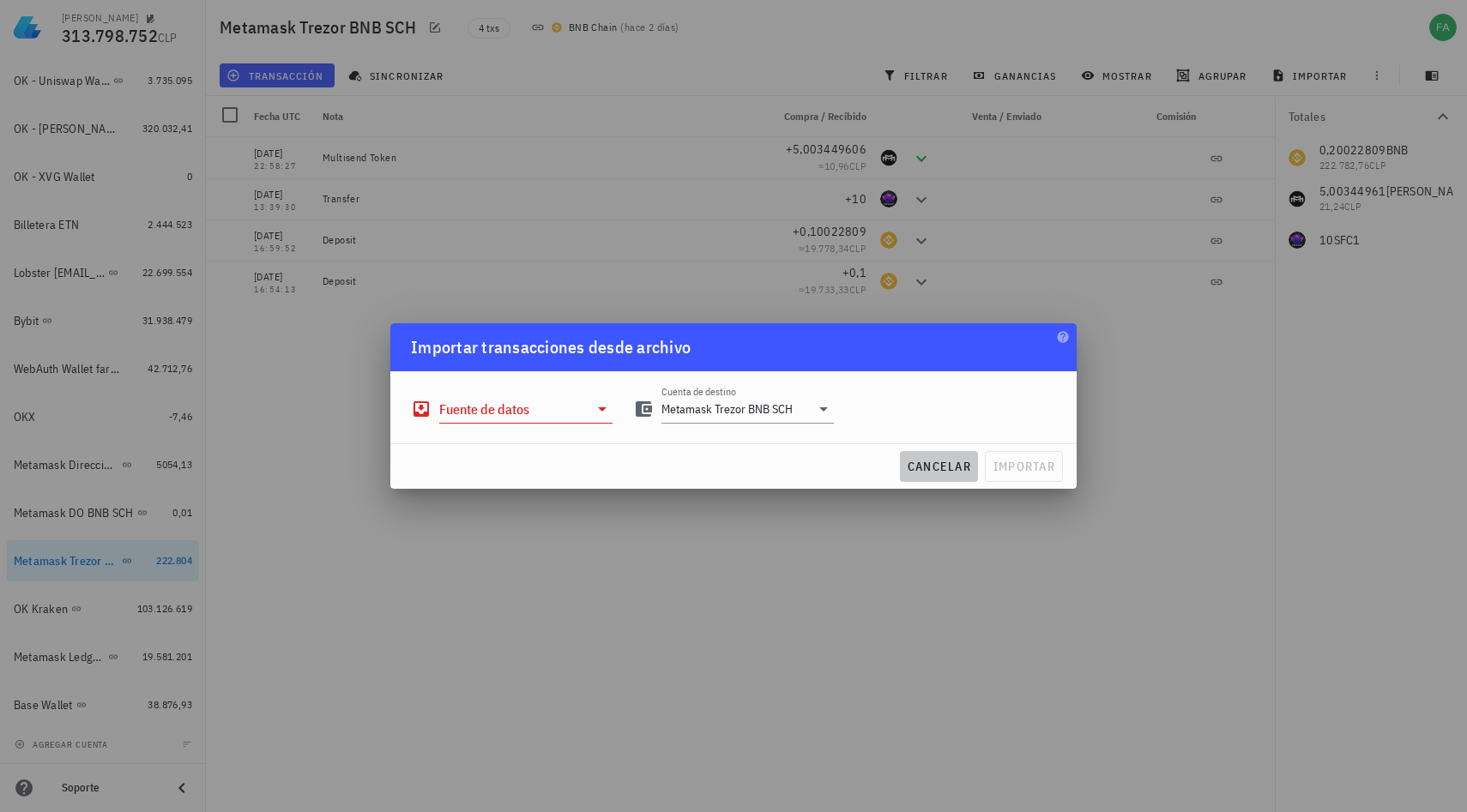
click at [950, 472] on span "cancelar" at bounding box center [939, 466] width 65 height 15
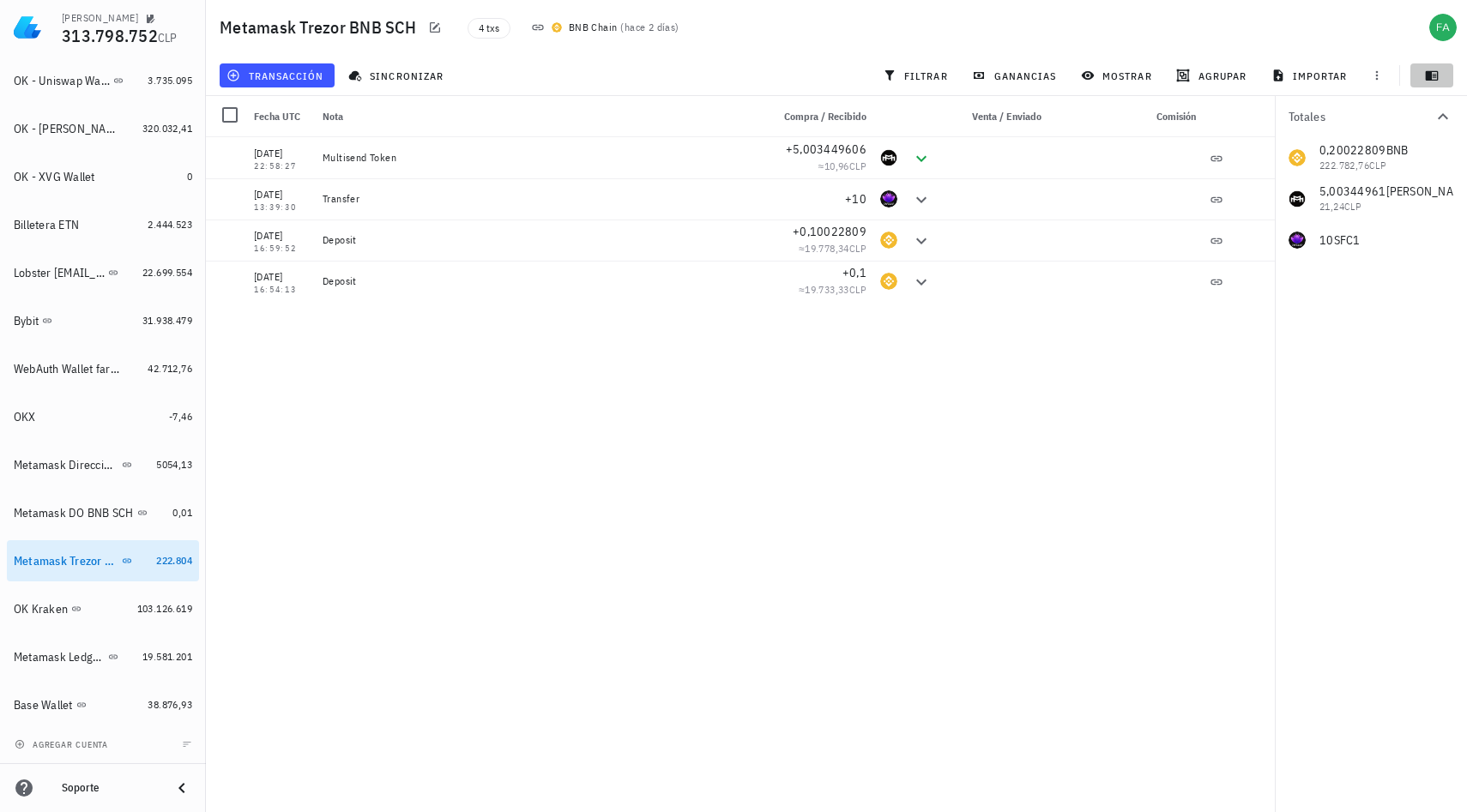
click at [1434, 77] on icon "button" at bounding box center [1432, 76] width 13 height 9
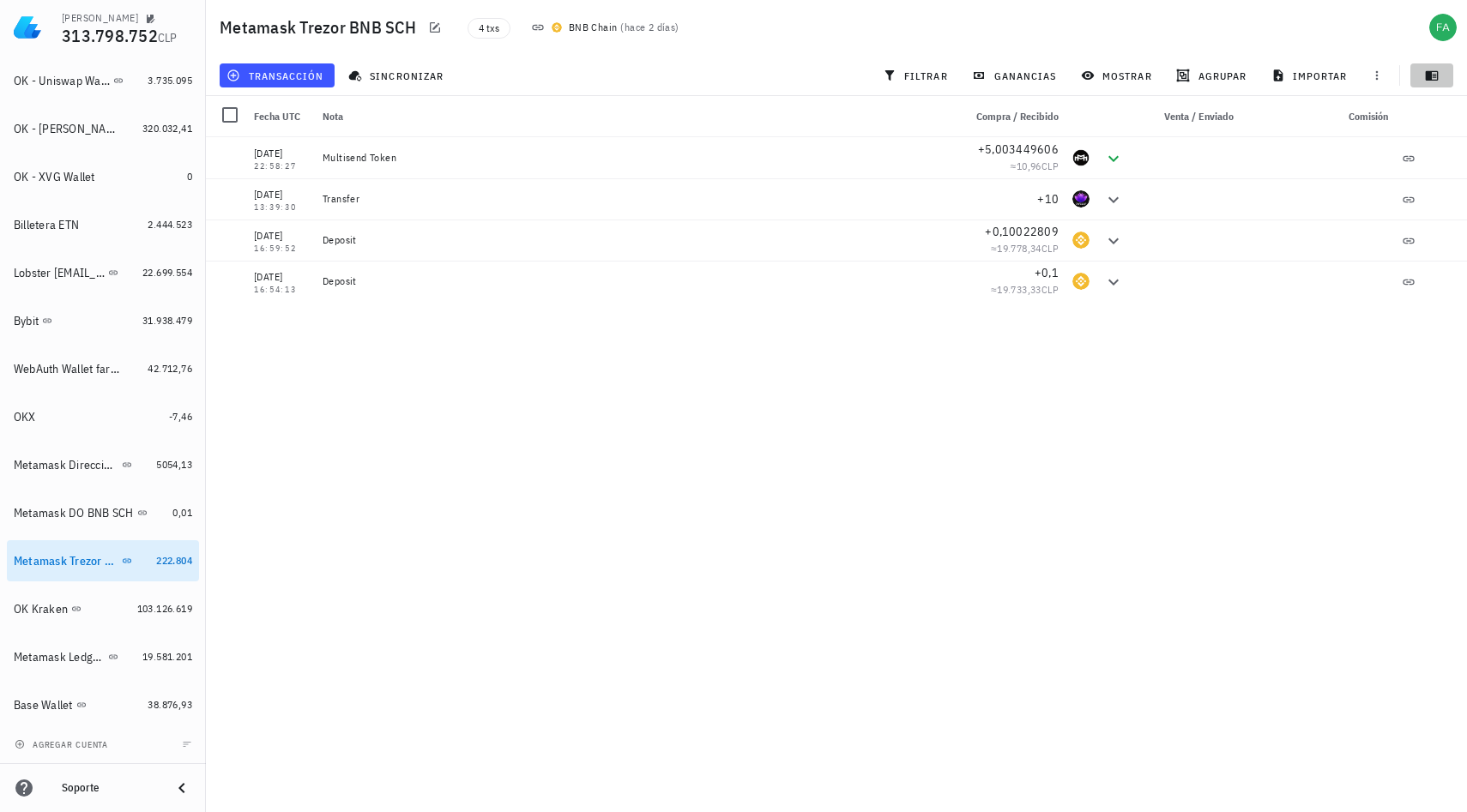
click at [1434, 77] on icon "button" at bounding box center [1432, 76] width 13 height 9
